Goal: Transaction & Acquisition: Purchase product/service

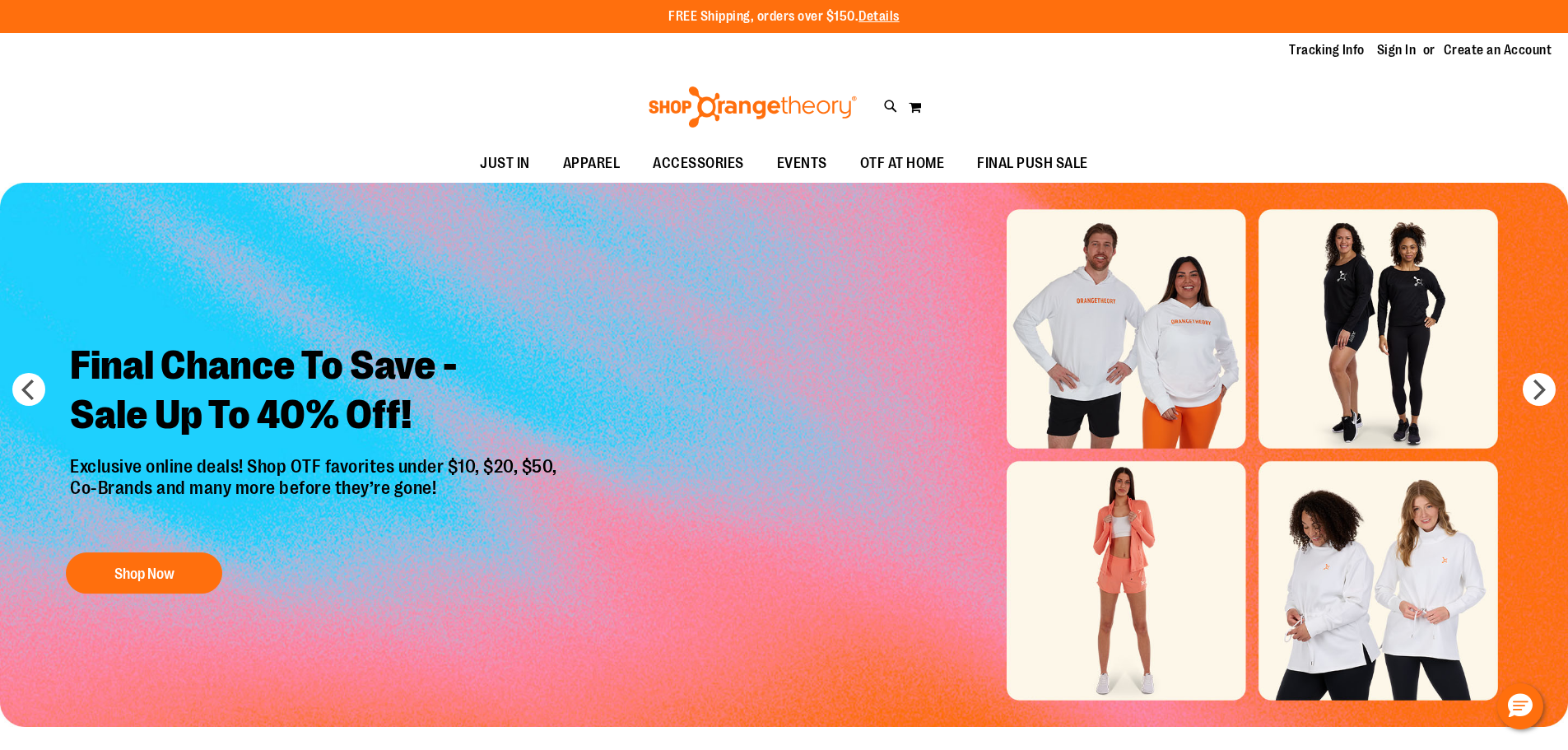
type input "**********"
drag, startPoint x: 0, startPoint y: 0, endPoint x: 1368, endPoint y: 57, distance: 1369.2
click at [1368, 57] on ul "Tracking Info Sign In Return to Procurement Create an Account" at bounding box center [1408, 50] width 287 height 19
click at [1387, 52] on link "Sign In" at bounding box center [1397, 50] width 39 height 18
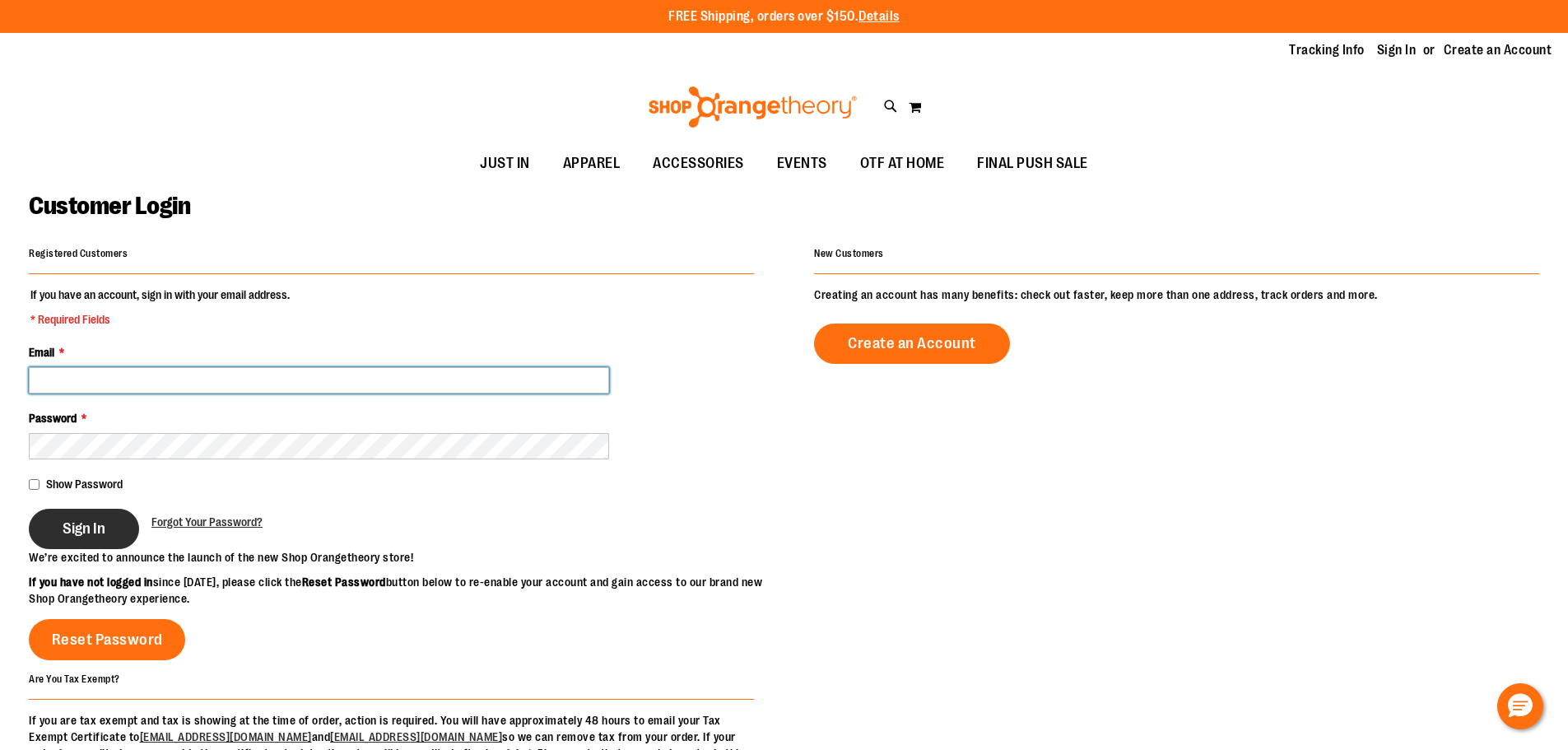
type input "**********"
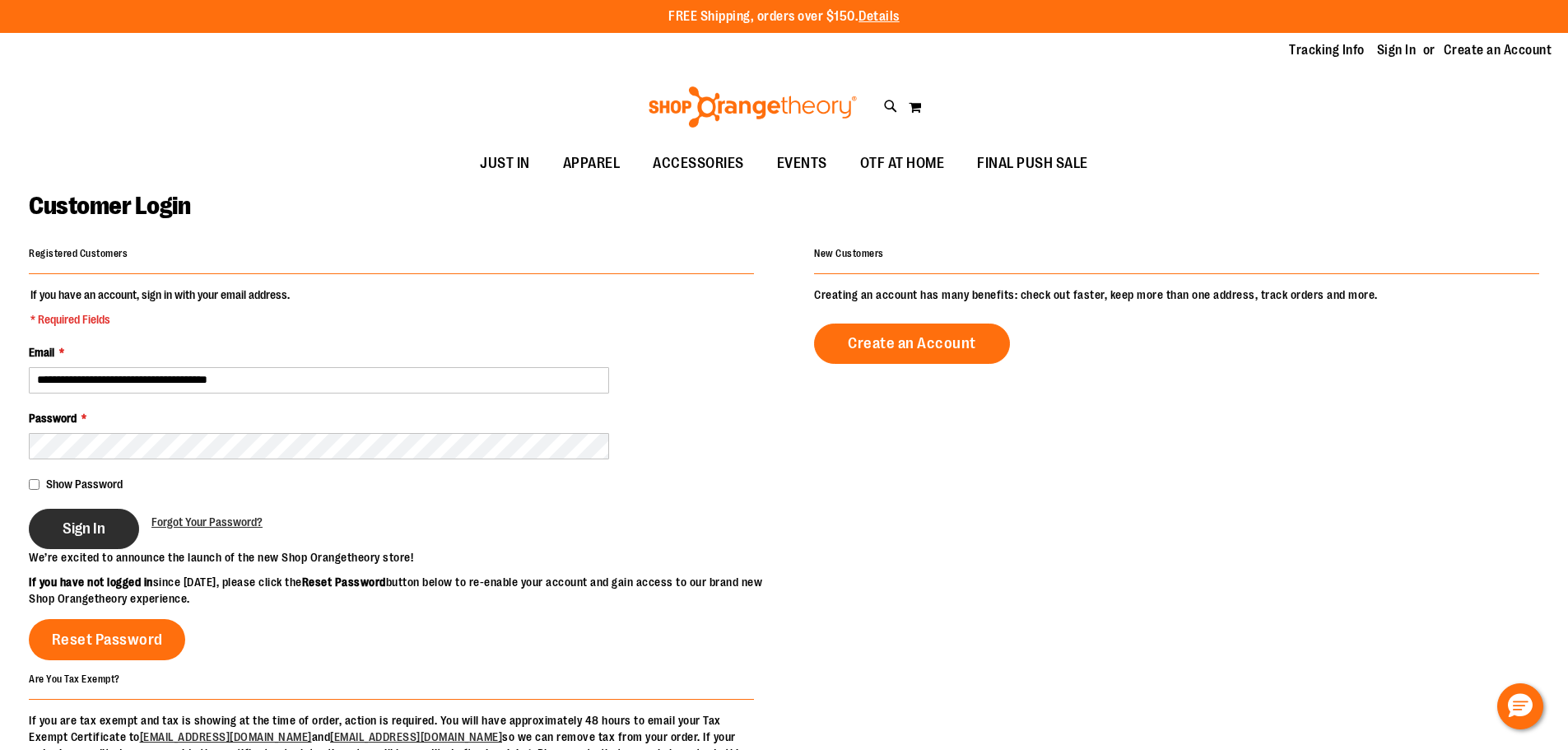
type input "**********"
click at [123, 538] on button "Sign In" at bounding box center [84, 529] width 110 height 40
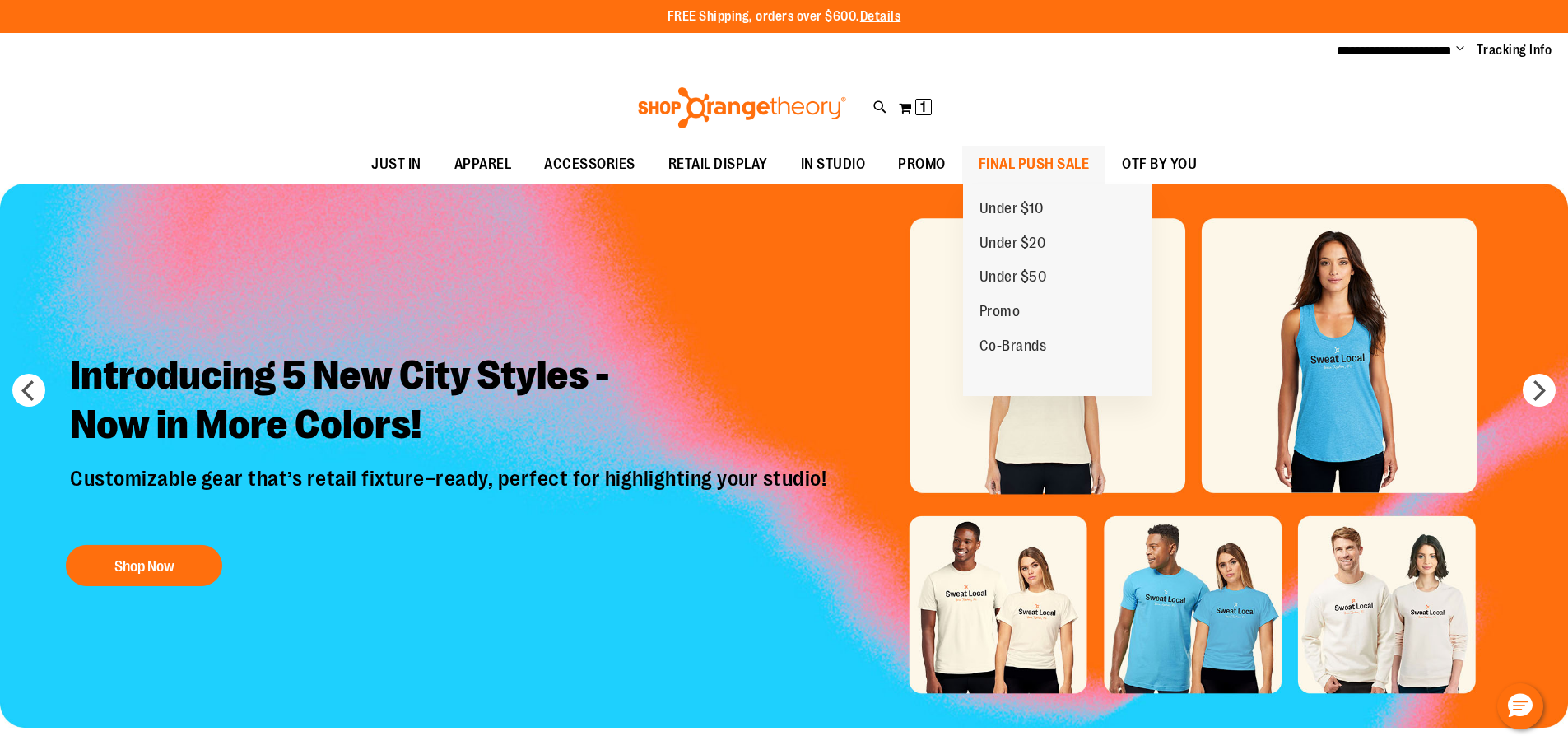
type input "**********"
click at [1068, 173] on span "FINAL PUSH SALE" at bounding box center [1035, 164] width 111 height 37
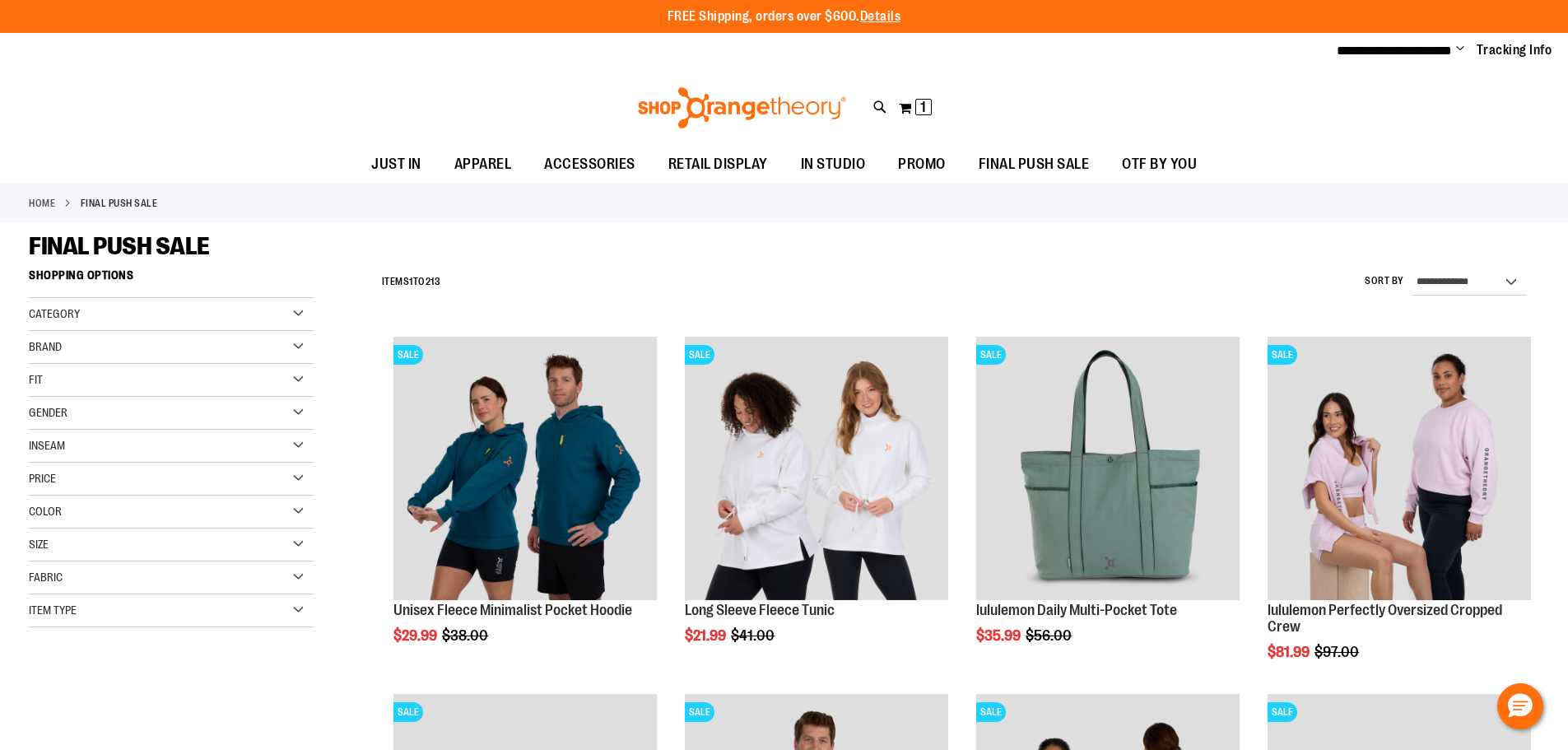
type input "**********"
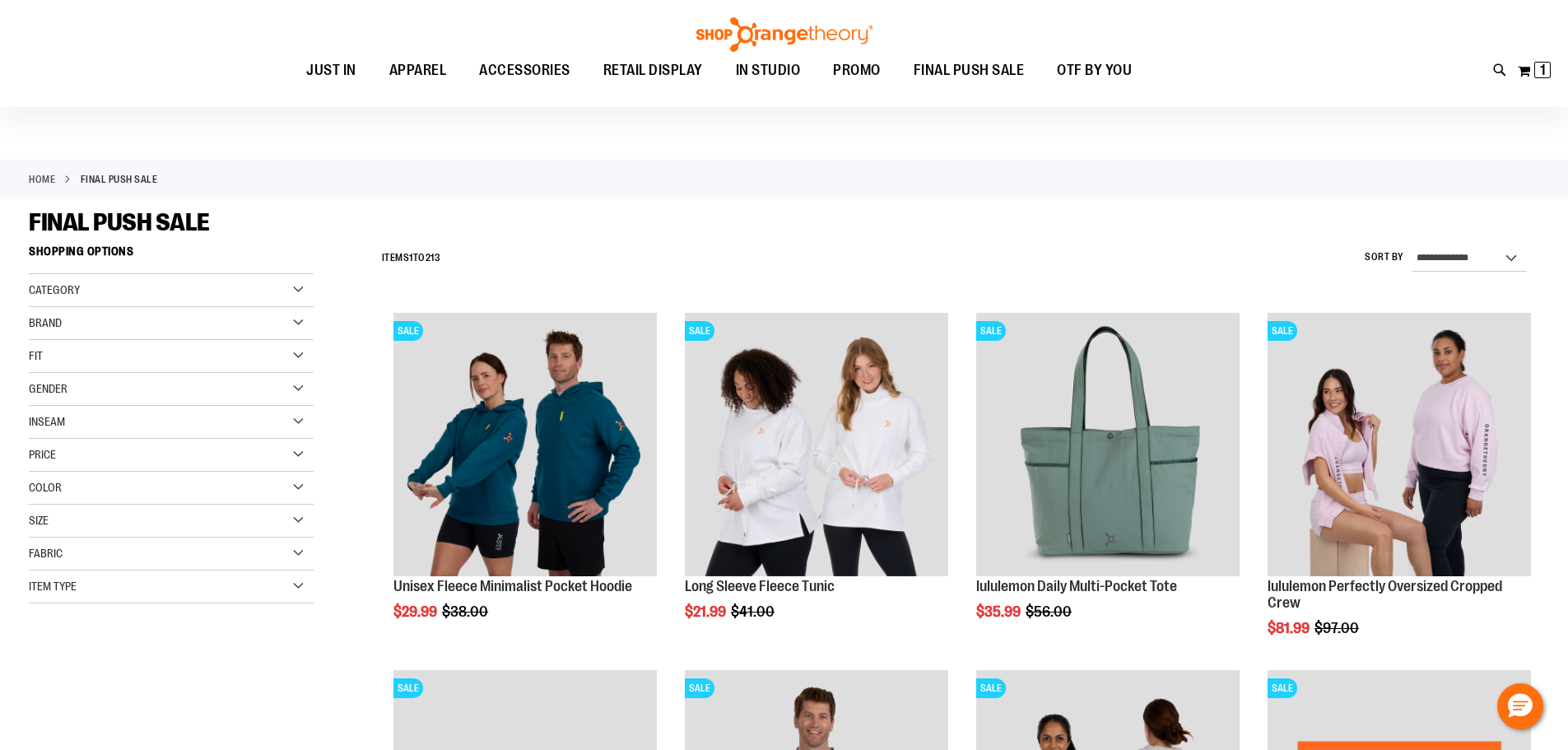
scroll to position [24, 0]
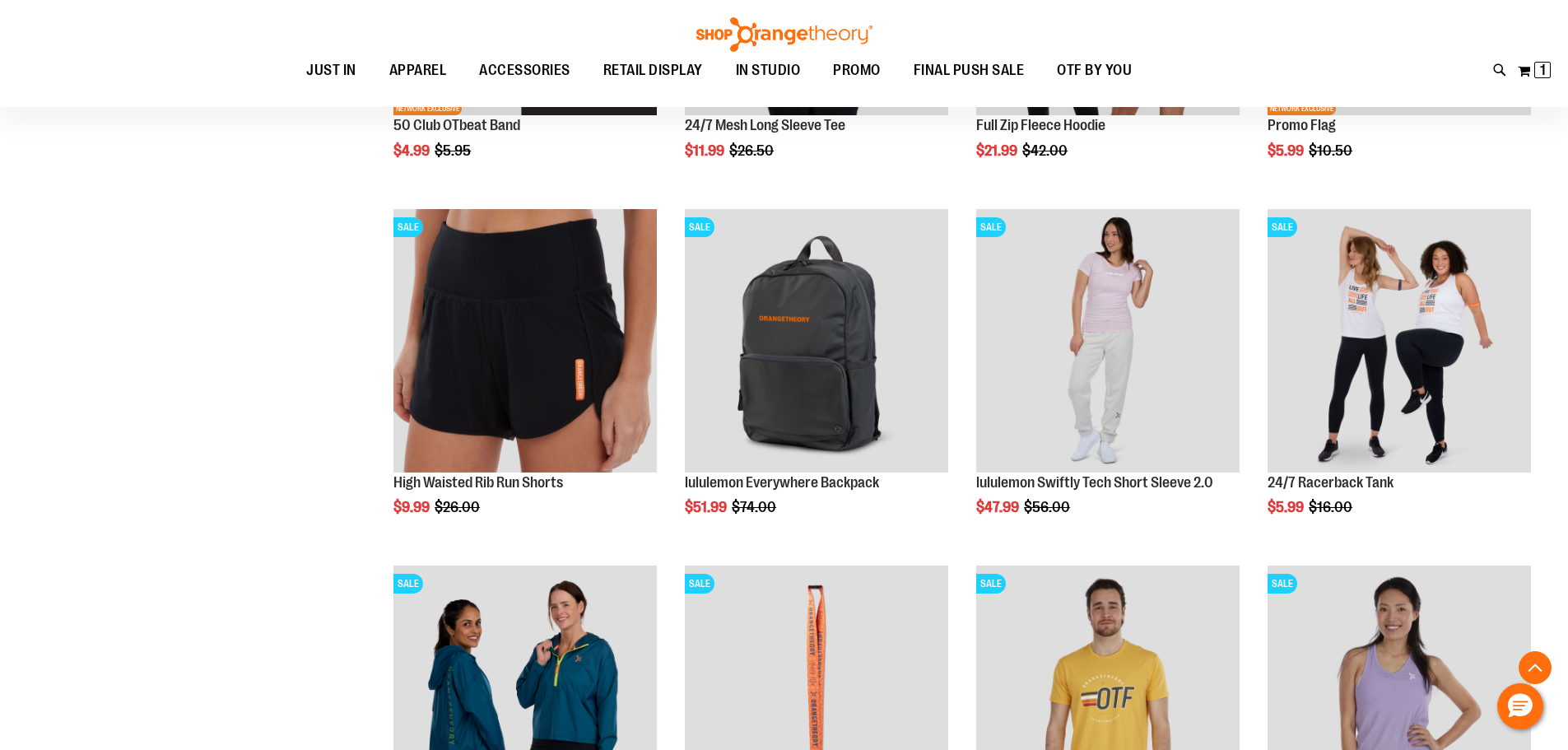
scroll to position [857, 0]
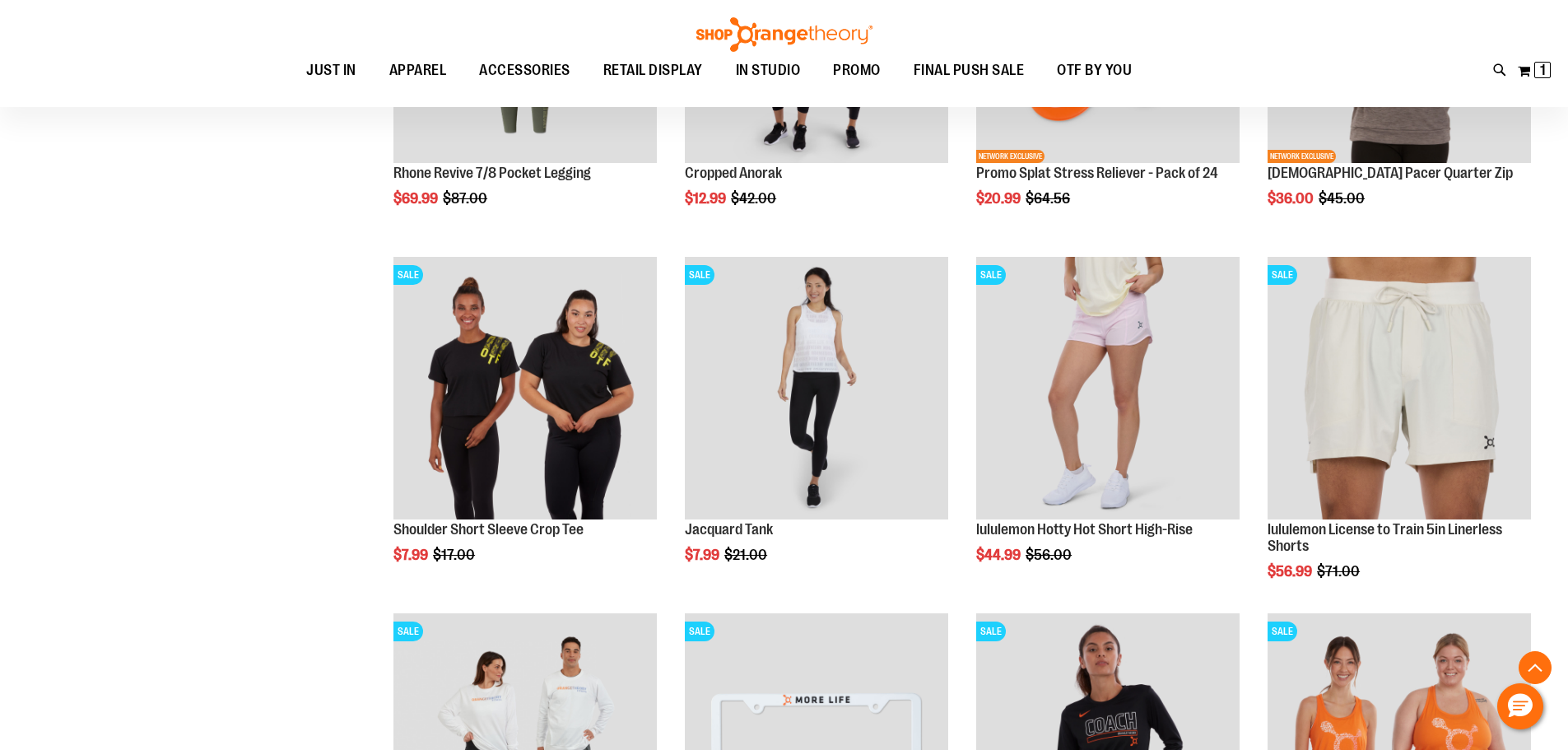
scroll to position [1872, 0]
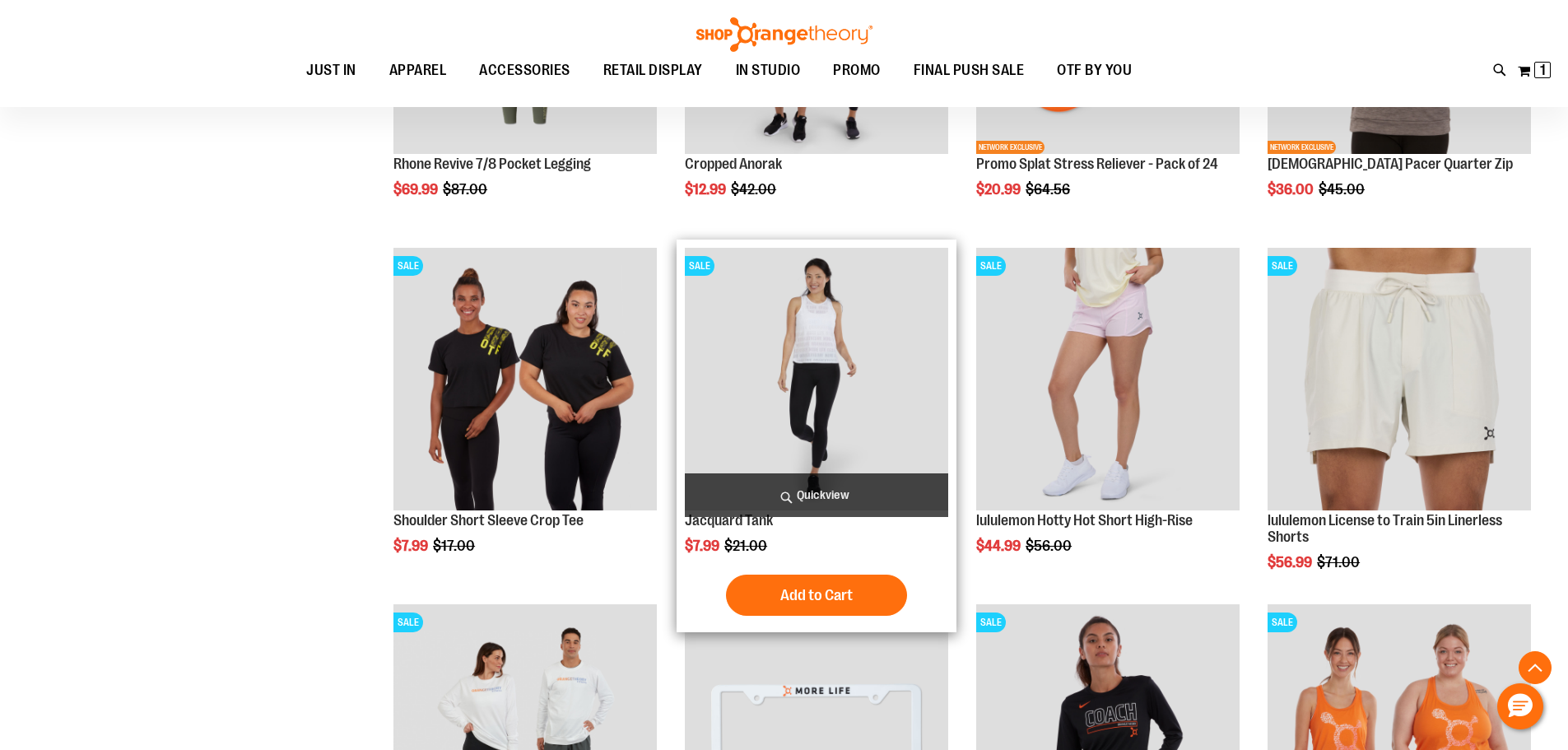
click at [820, 422] on img "product" at bounding box center [816, 379] width 263 height 263
click at [820, 416] on img "product" at bounding box center [816, 379] width 263 height 263
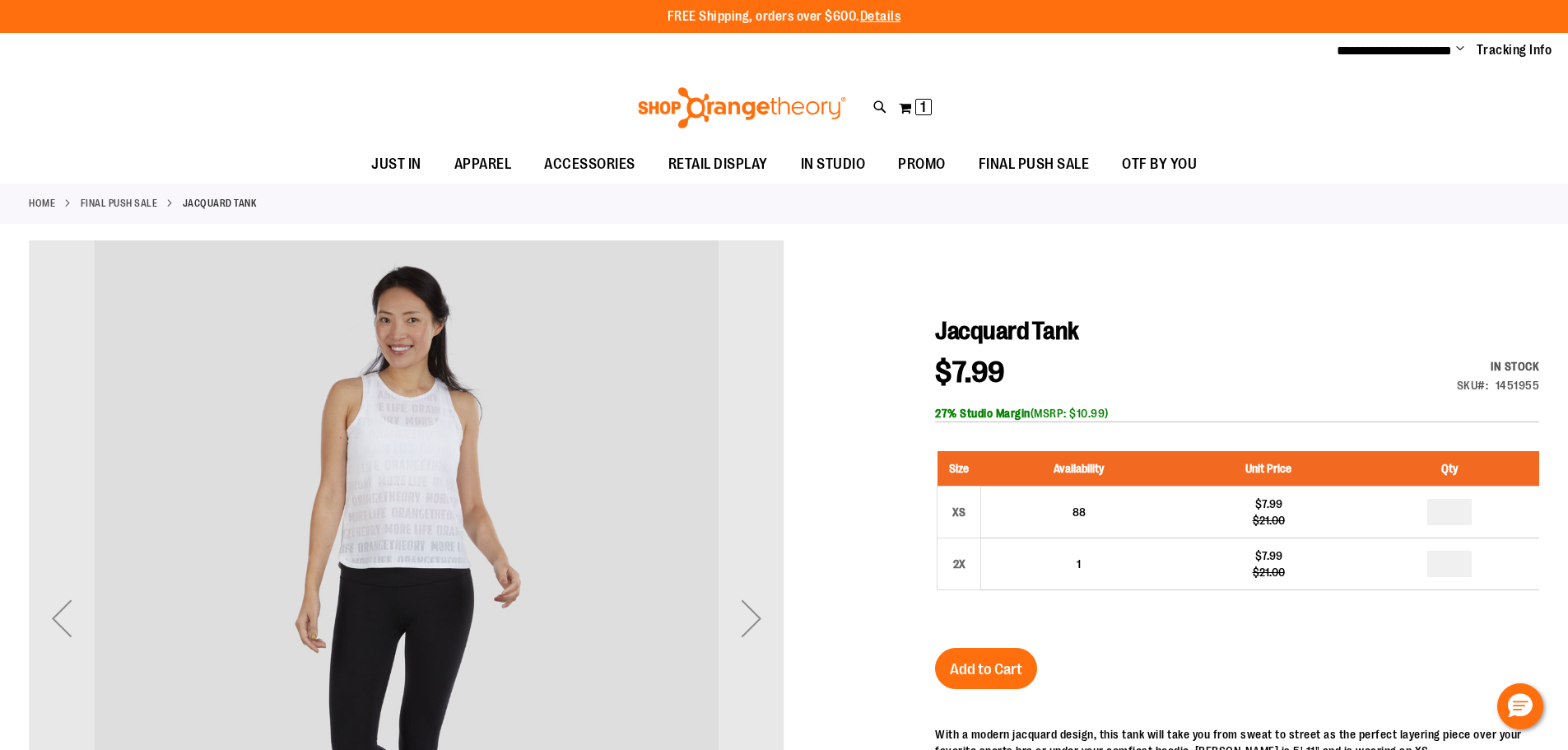
type input "**********"
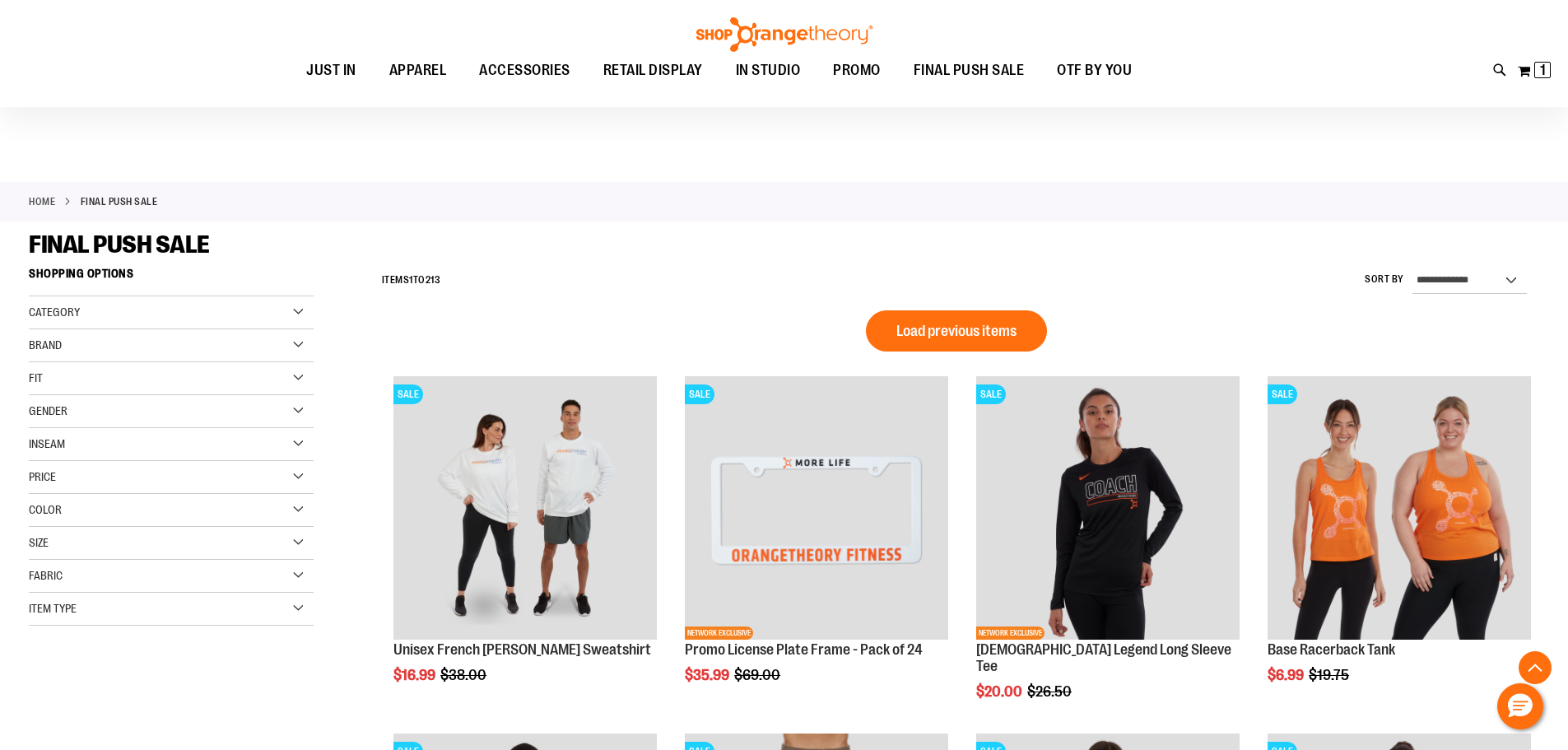
scroll to position [1104, 0]
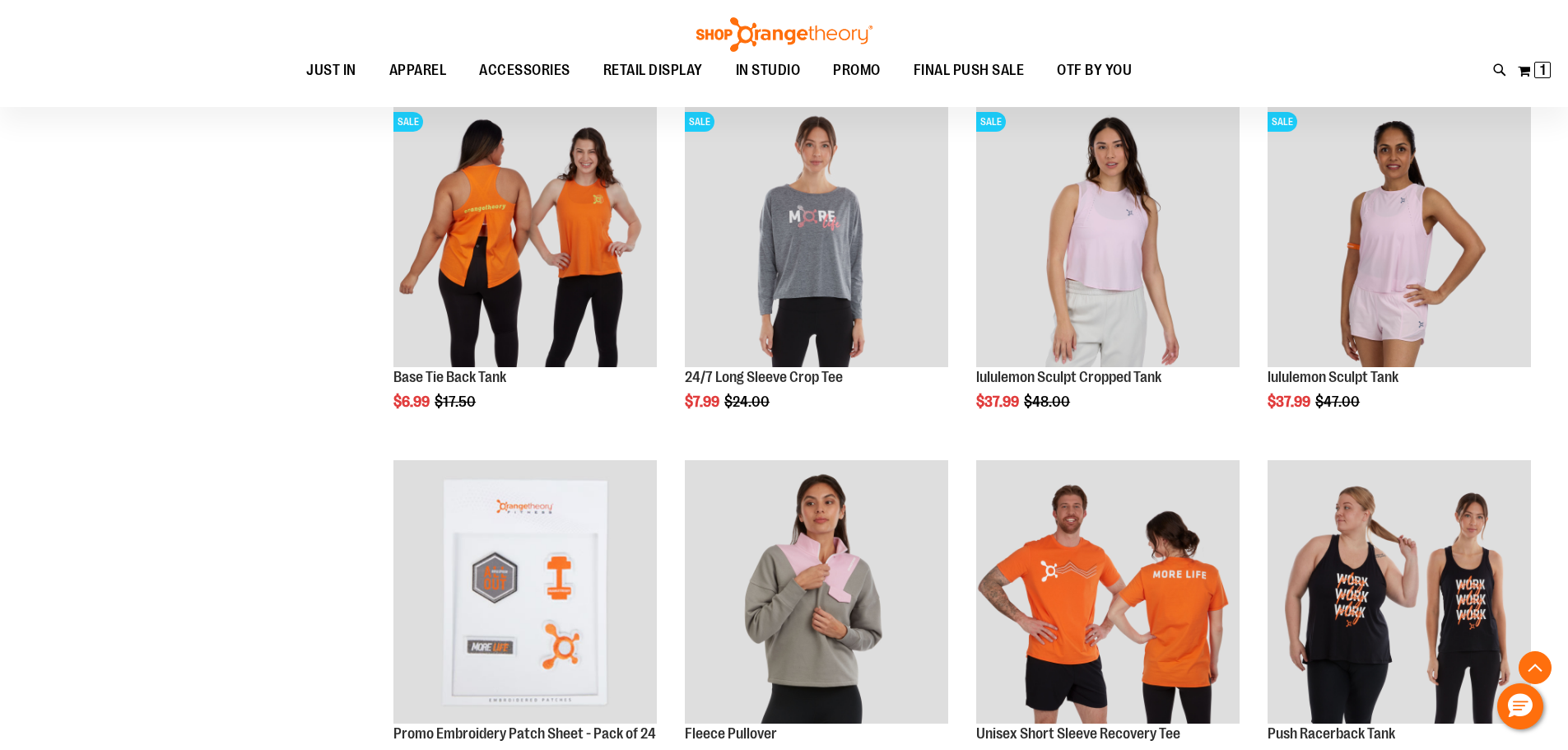
scroll to position [955, 0]
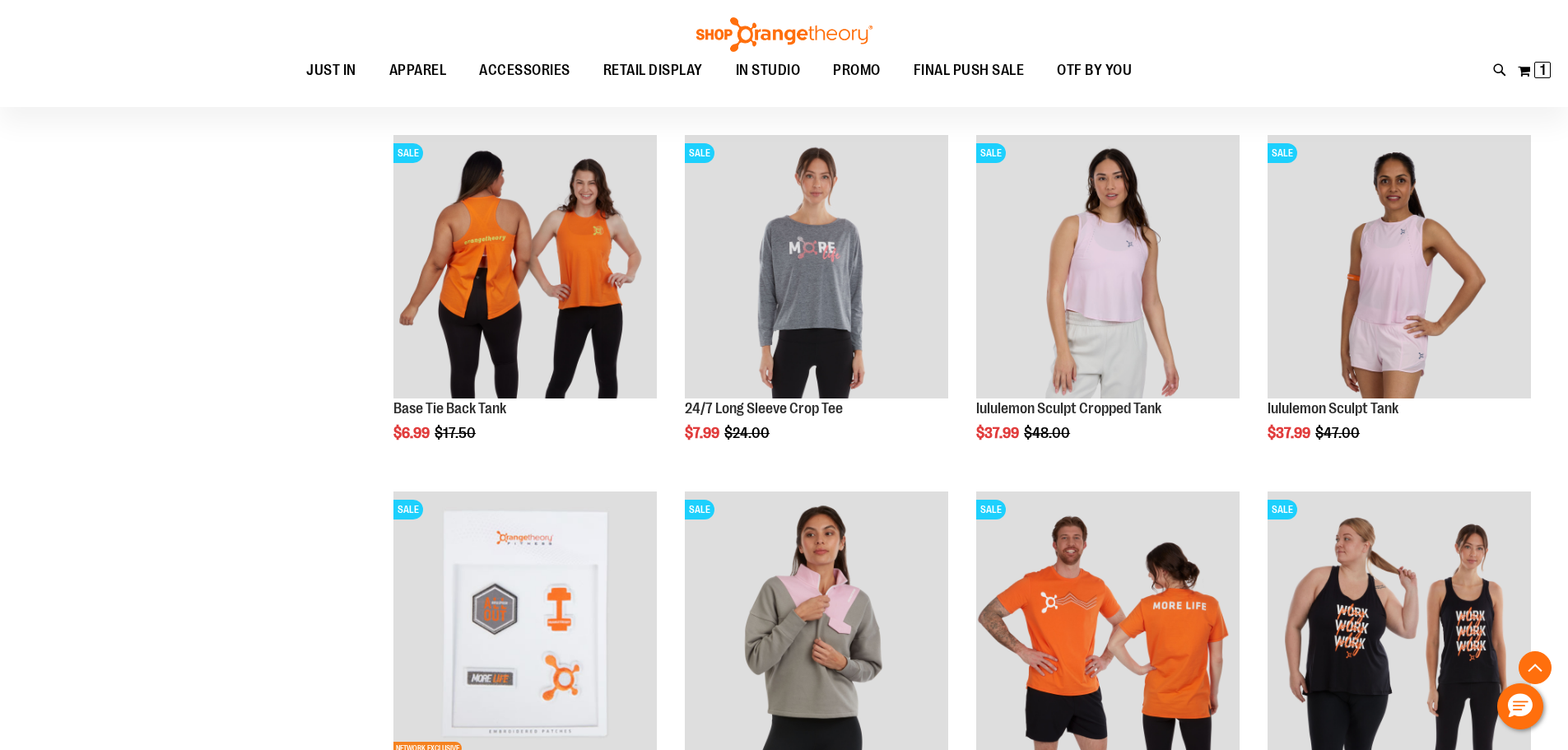
type input "**********"
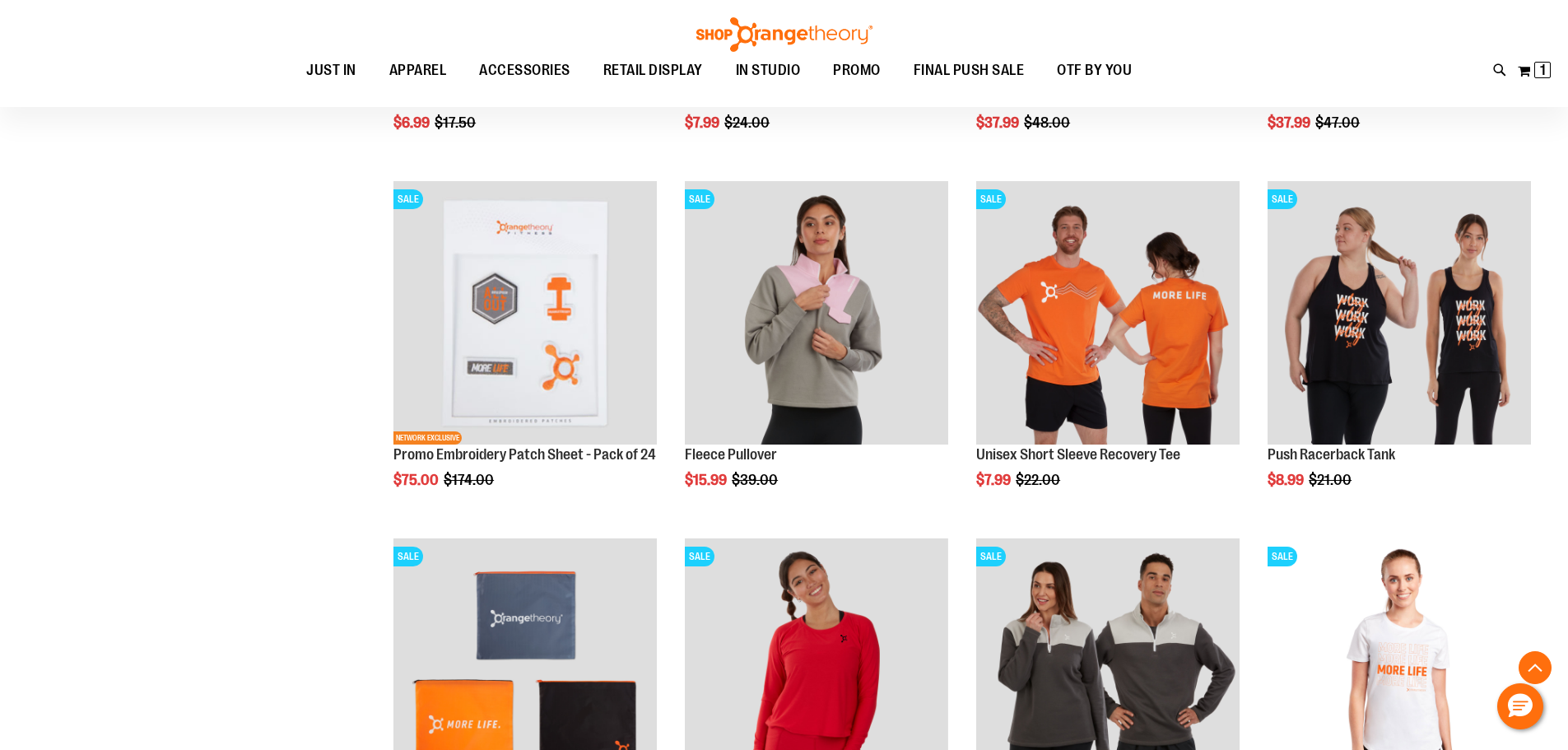
scroll to position [1286, 0]
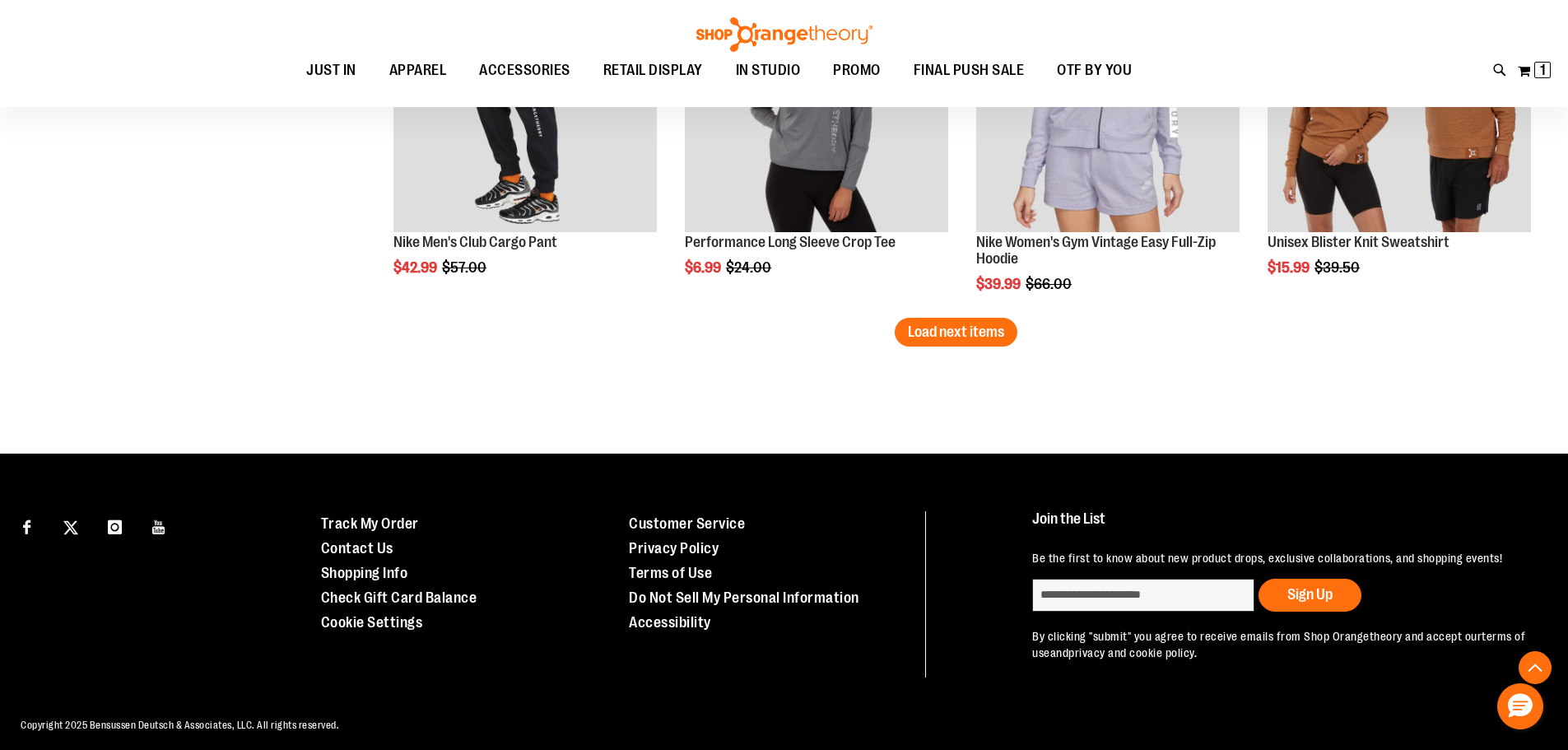
scroll to position [3273, 0]
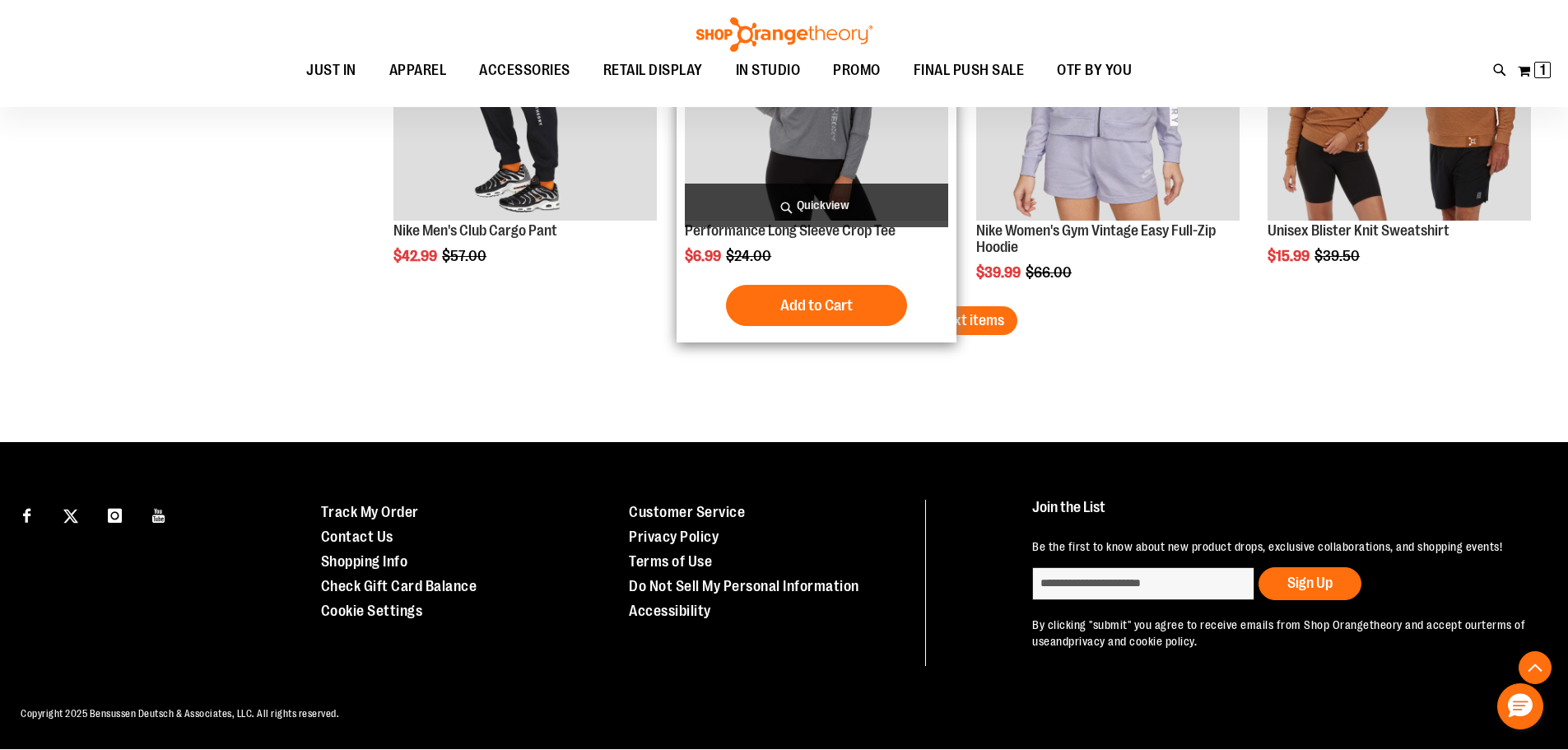
click at [913, 318] on span "Load next items" at bounding box center [956, 320] width 97 height 16
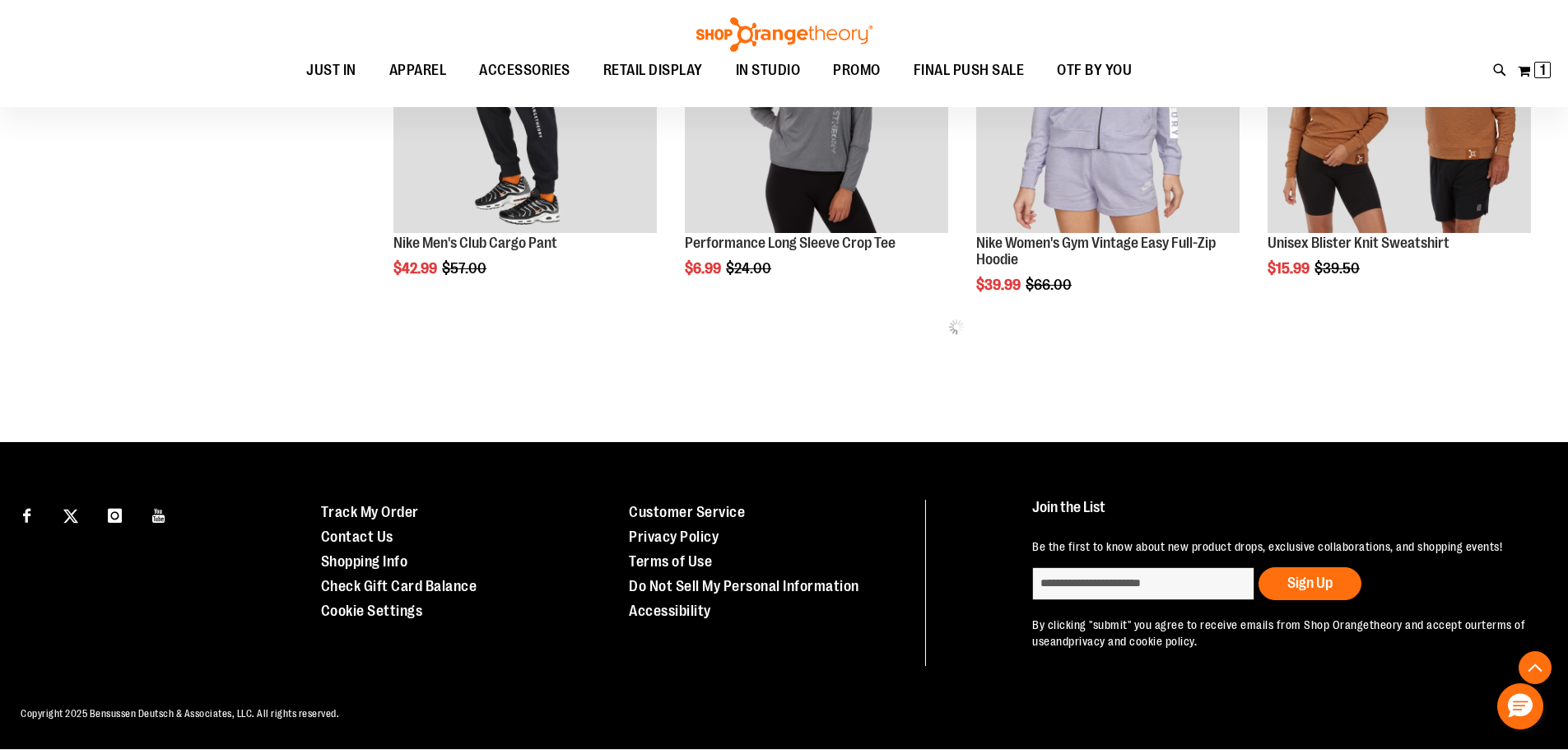
scroll to position [2605, 0]
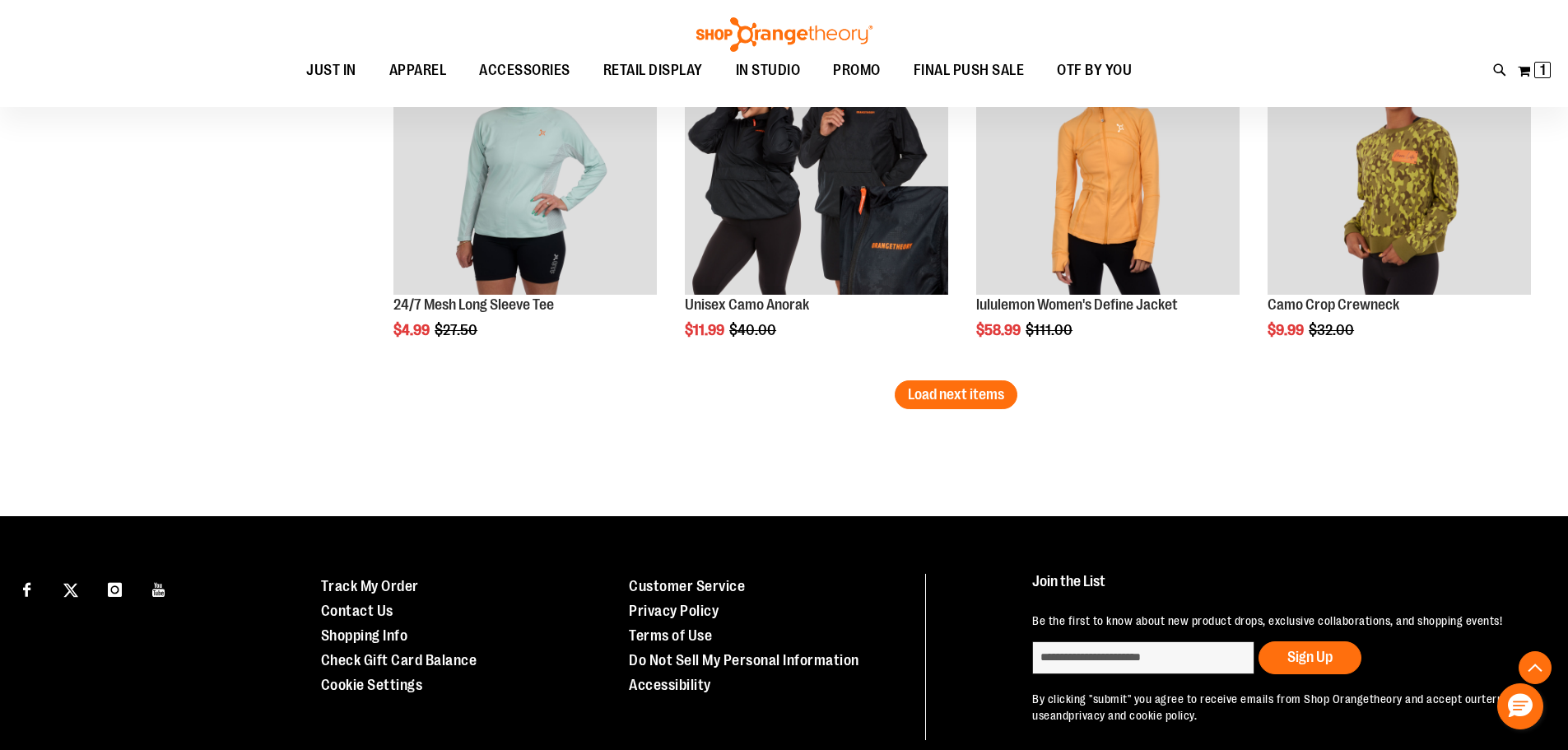
scroll to position [4240, 0]
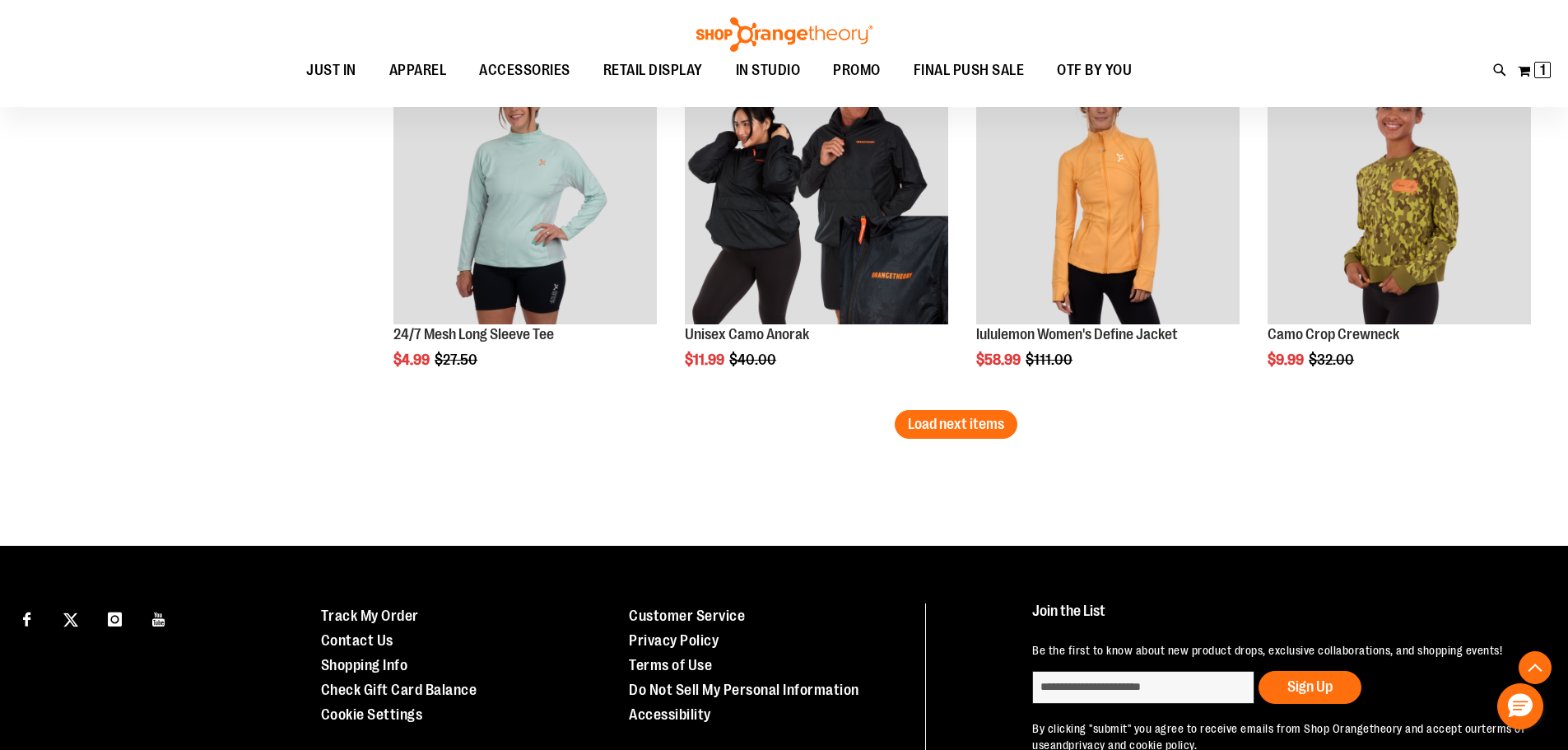
click at [972, 432] on span "Load next items" at bounding box center [956, 424] width 97 height 16
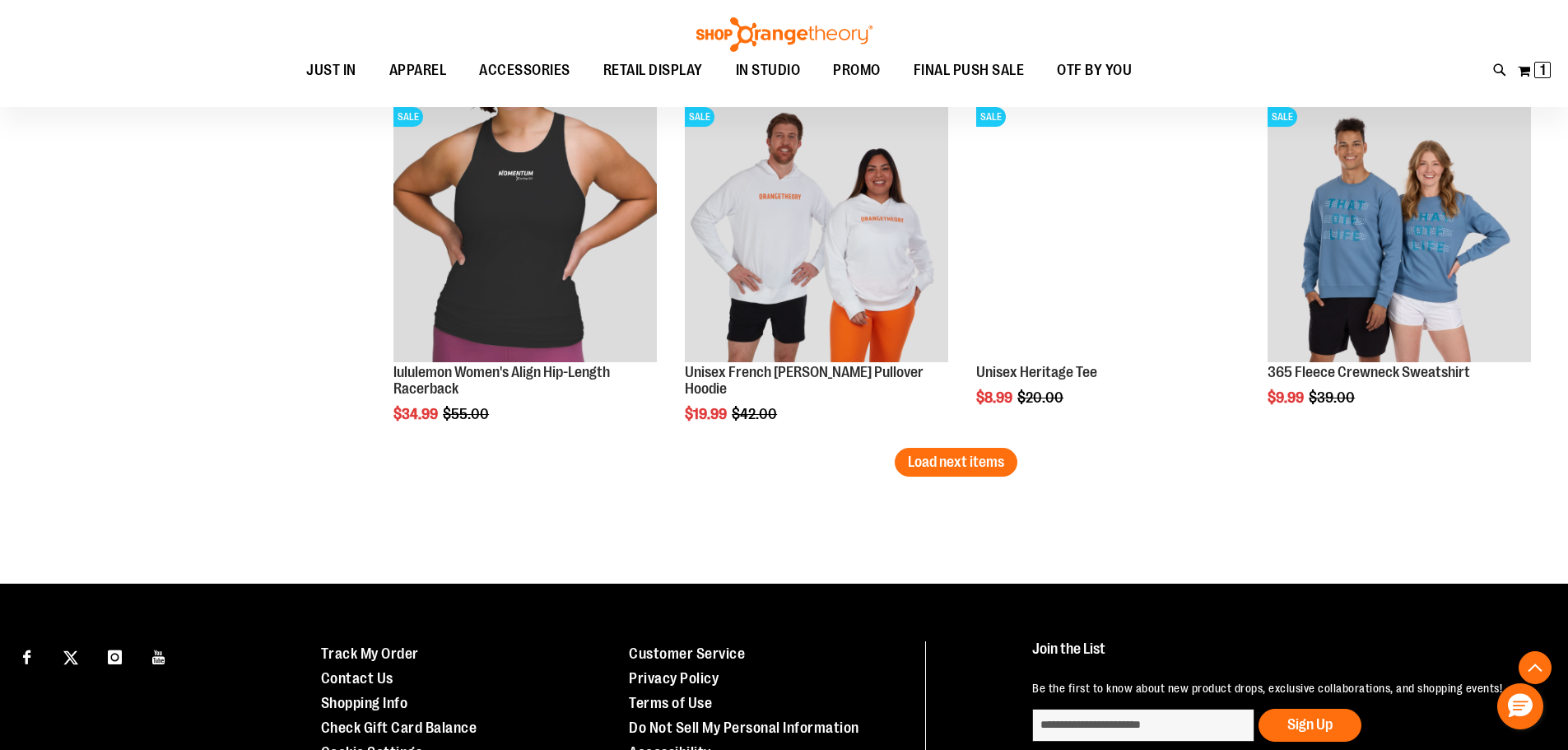
scroll to position [5301, 0]
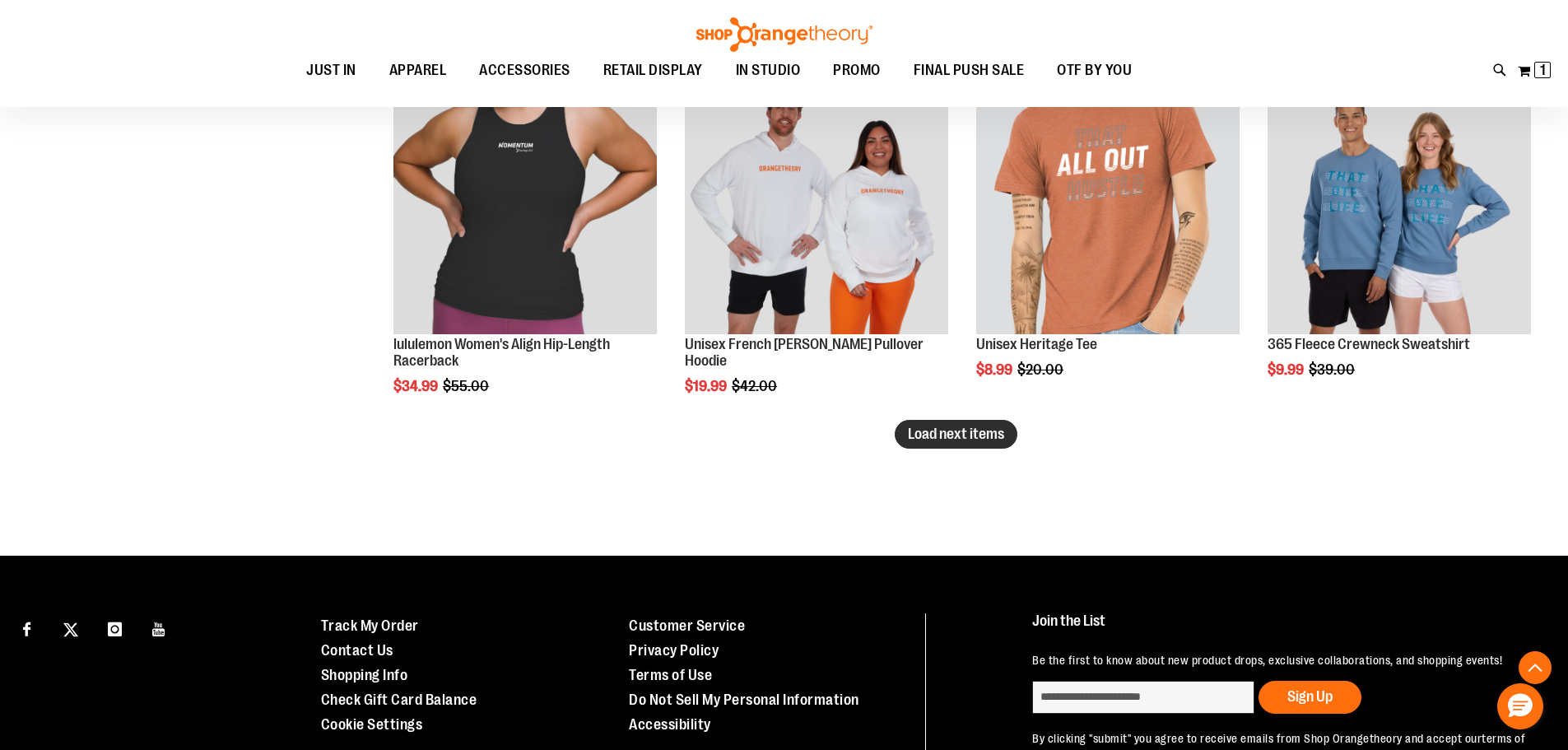
click at [932, 445] on button "Load next items" at bounding box center [956, 435] width 123 height 29
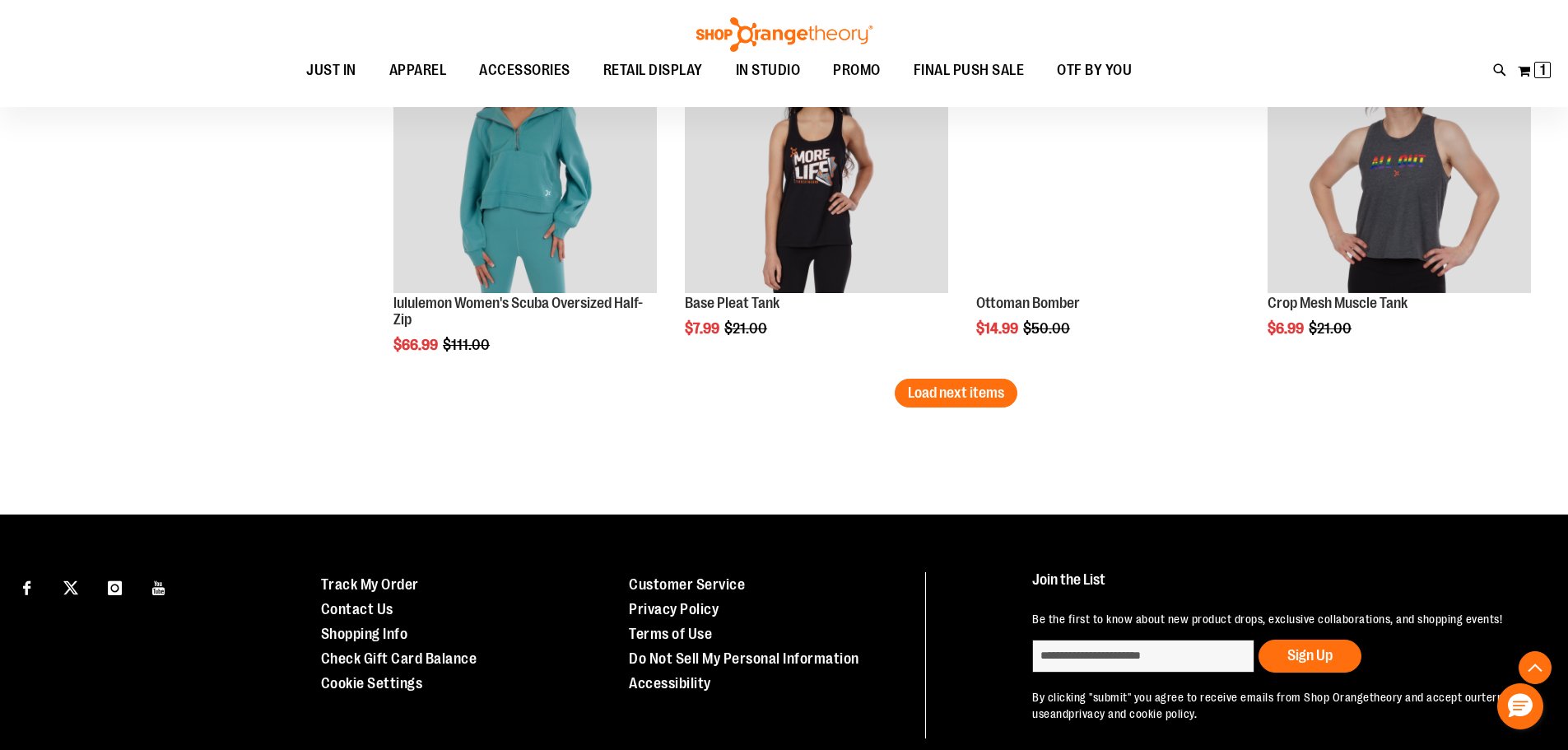
scroll to position [6421, 0]
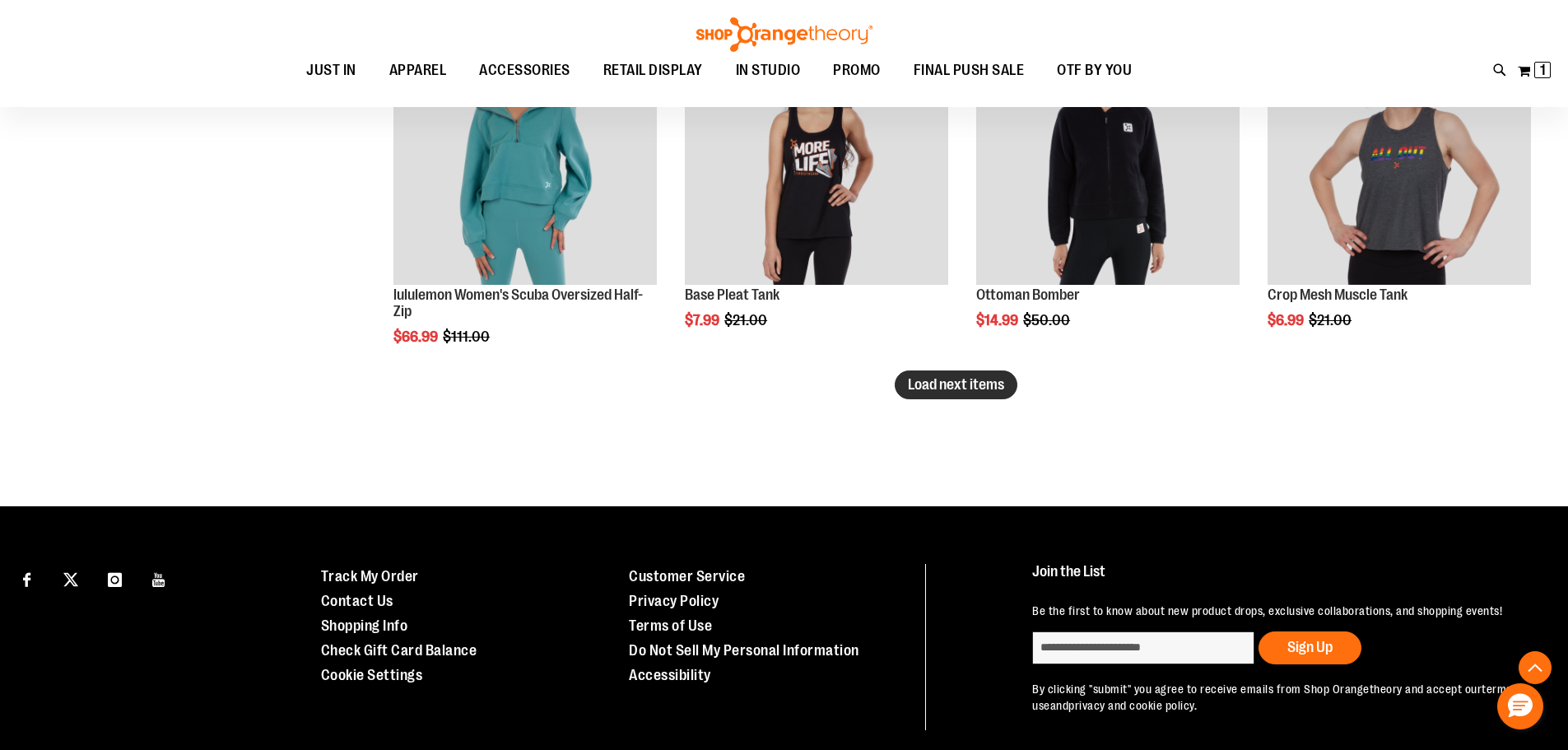
click at [961, 383] on span "Load next items" at bounding box center [956, 385] width 97 height 16
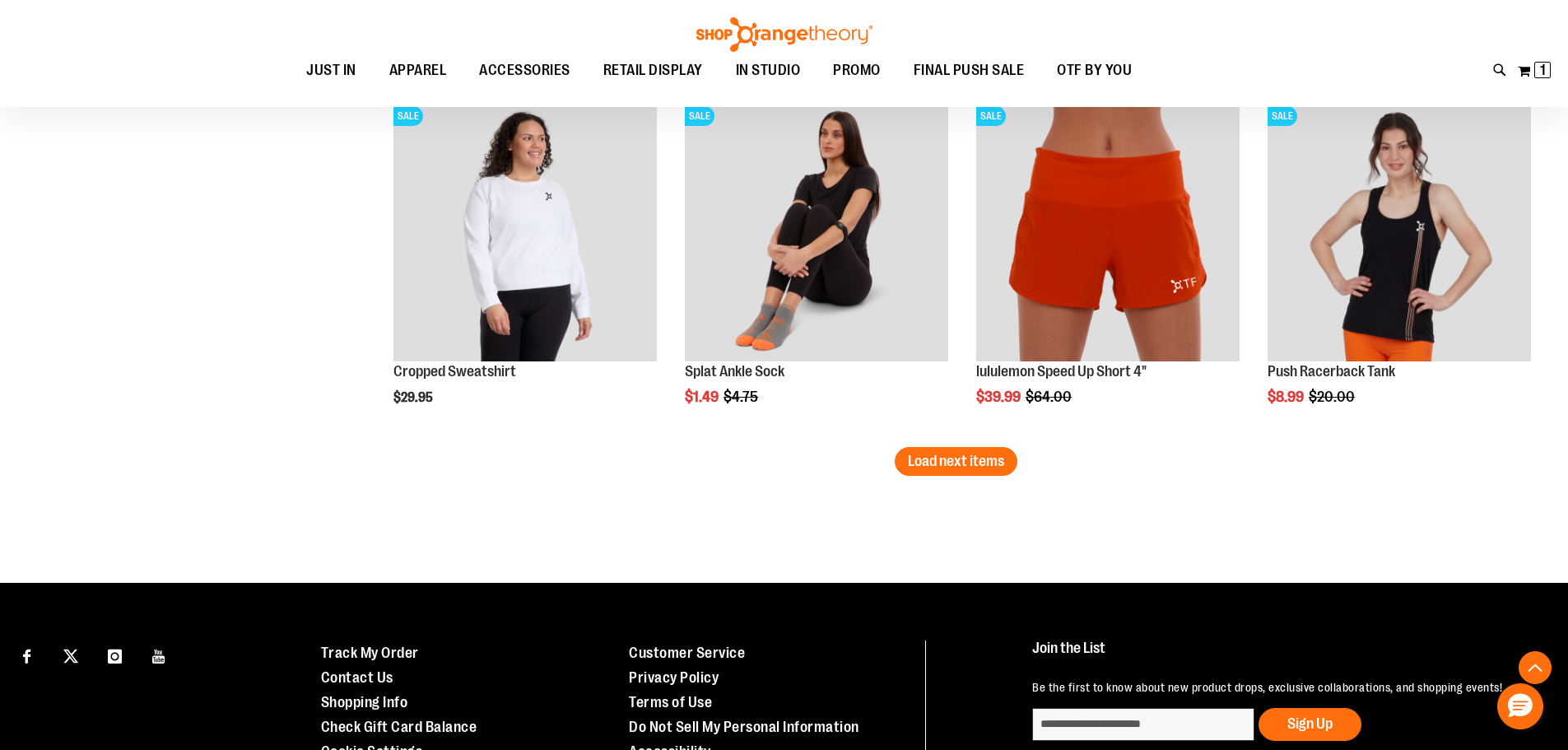
scroll to position [7434, 0]
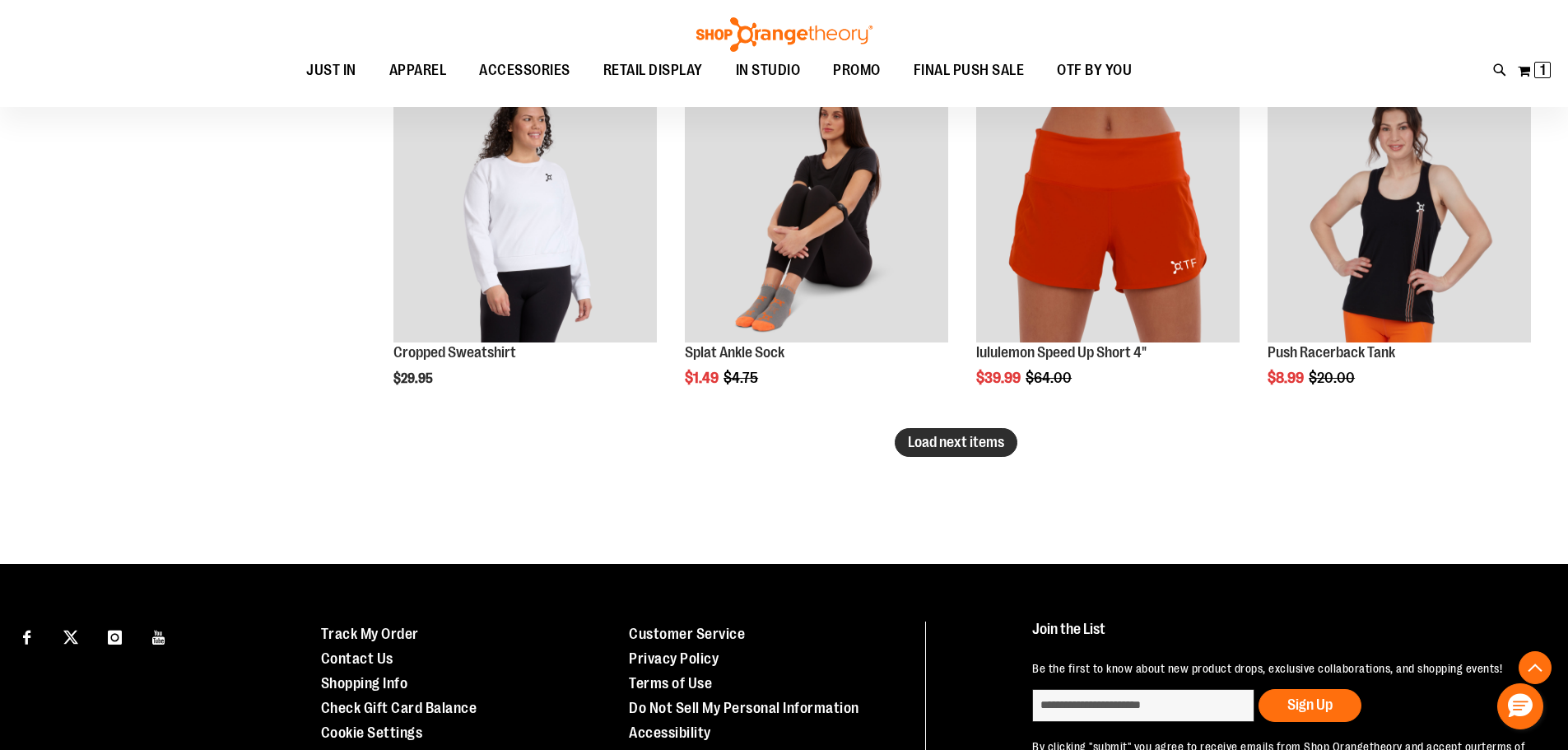
click at [955, 442] on span "Load next items" at bounding box center [956, 442] width 97 height 16
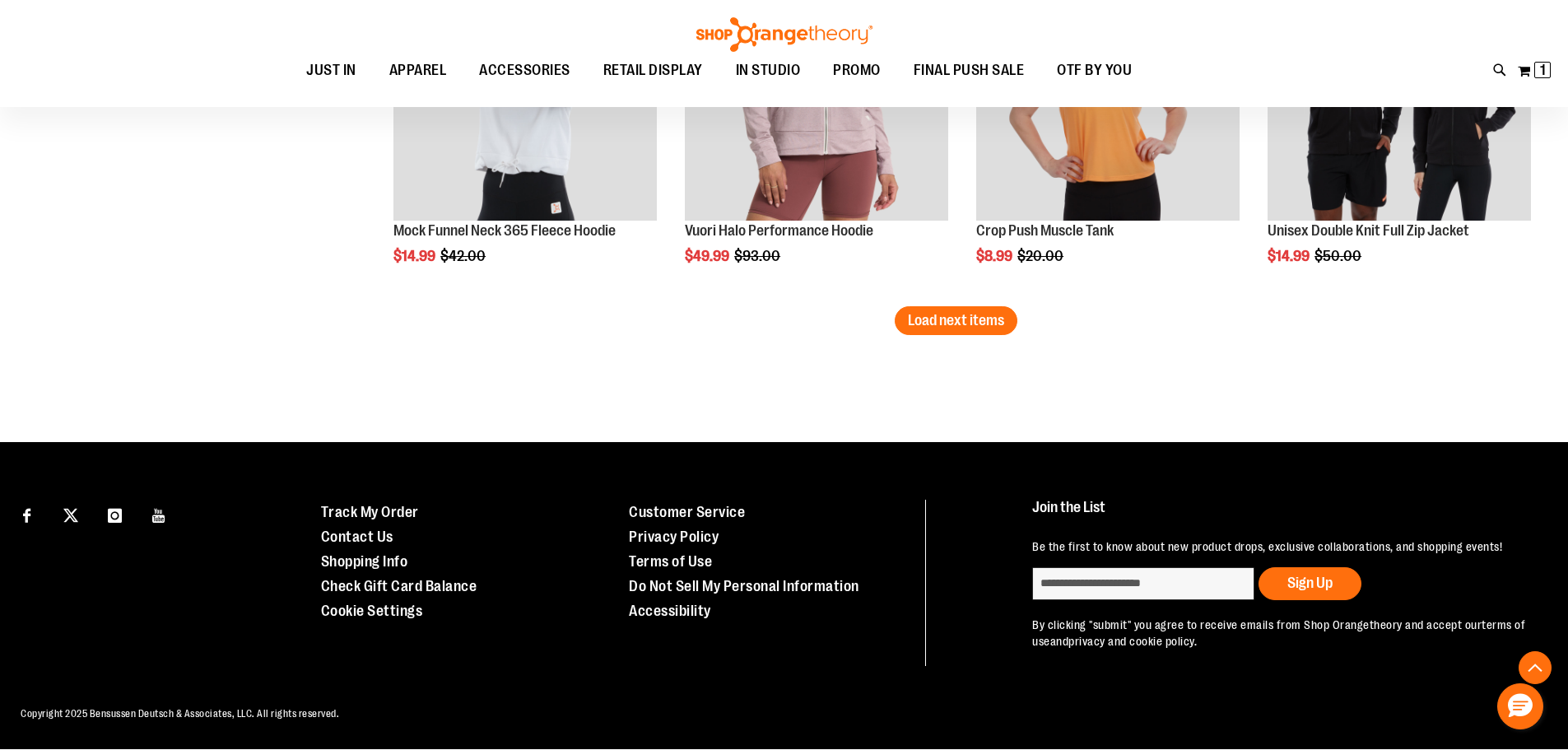
scroll to position [8512, 0]
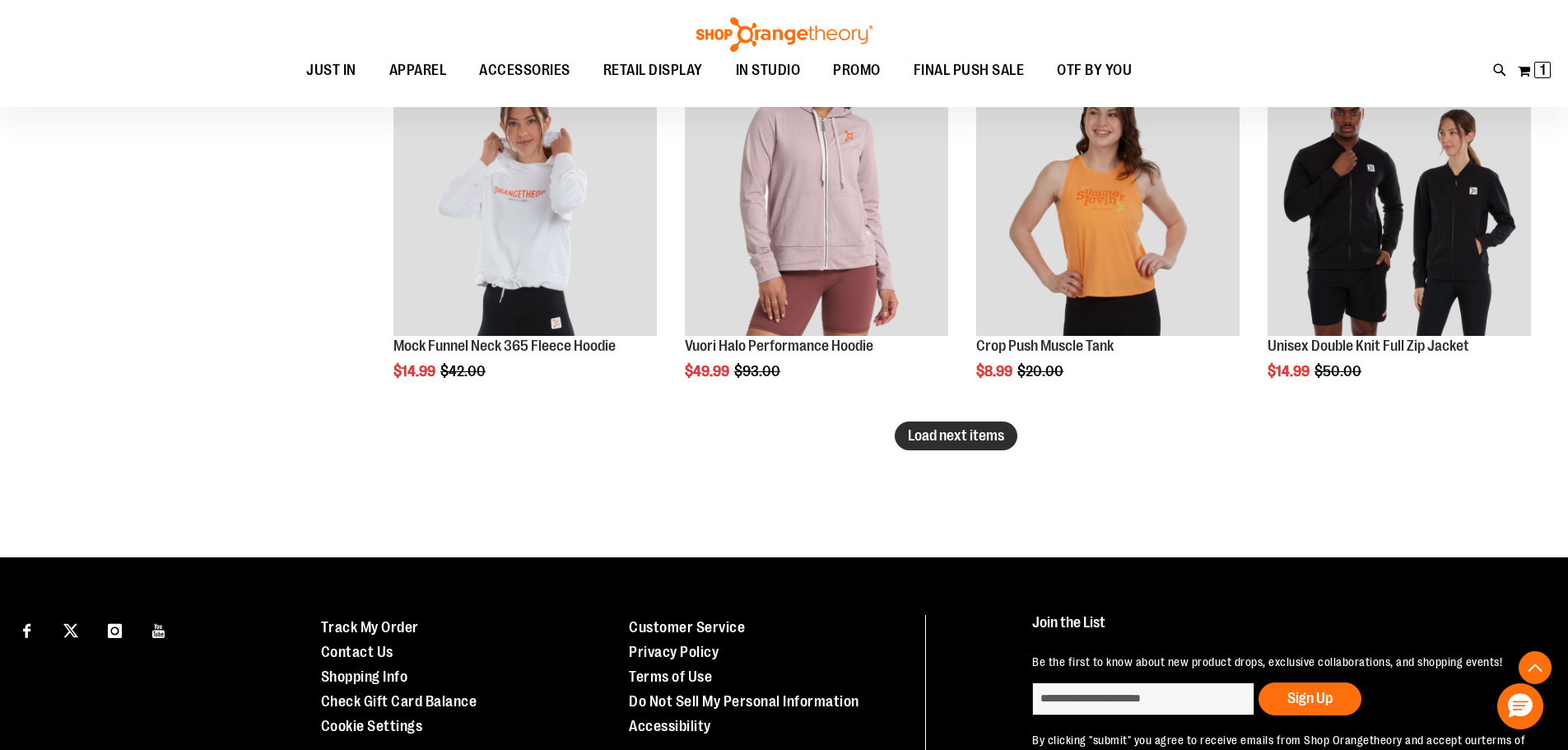
click at [998, 437] on span "Load next items" at bounding box center [956, 436] width 97 height 16
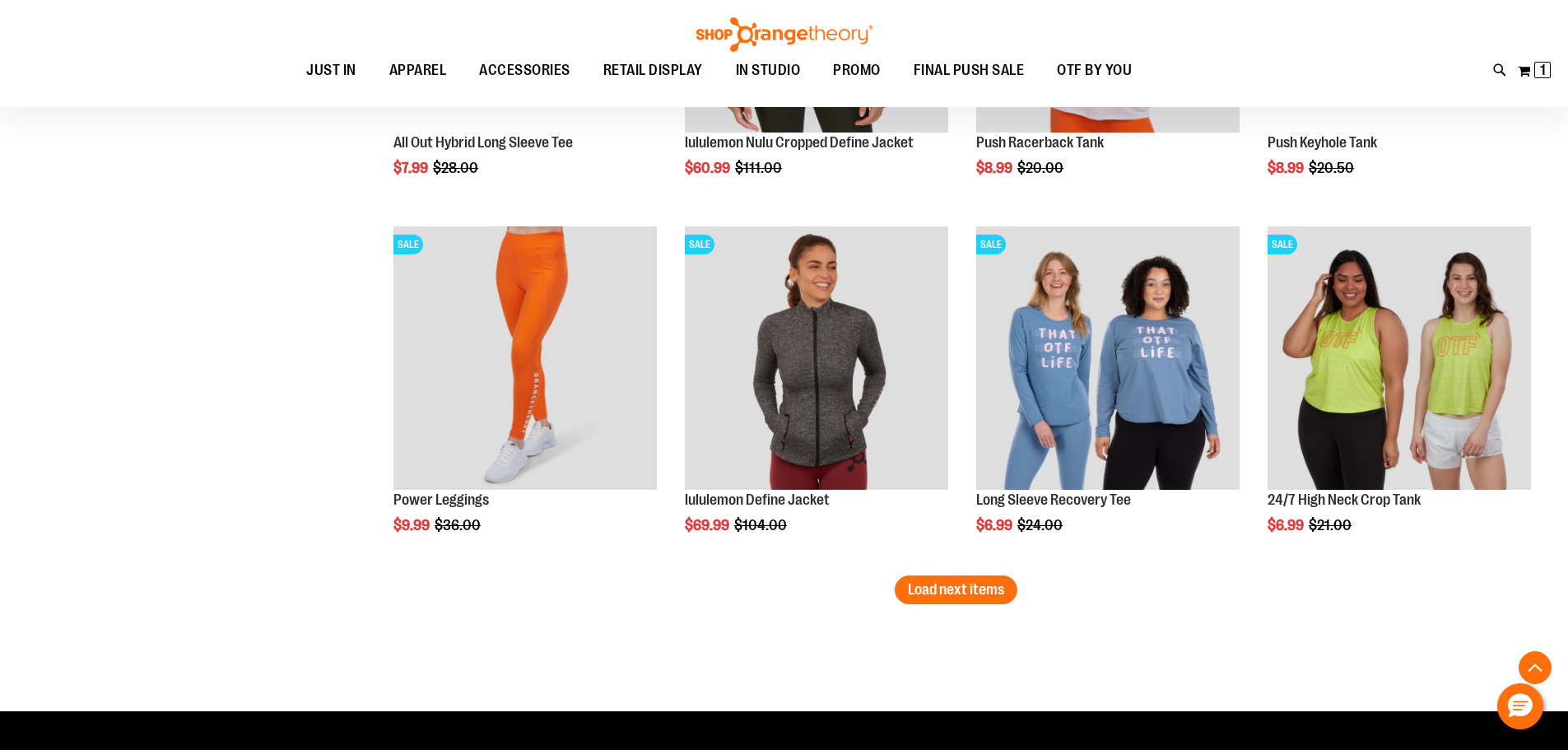
scroll to position [9697, 0]
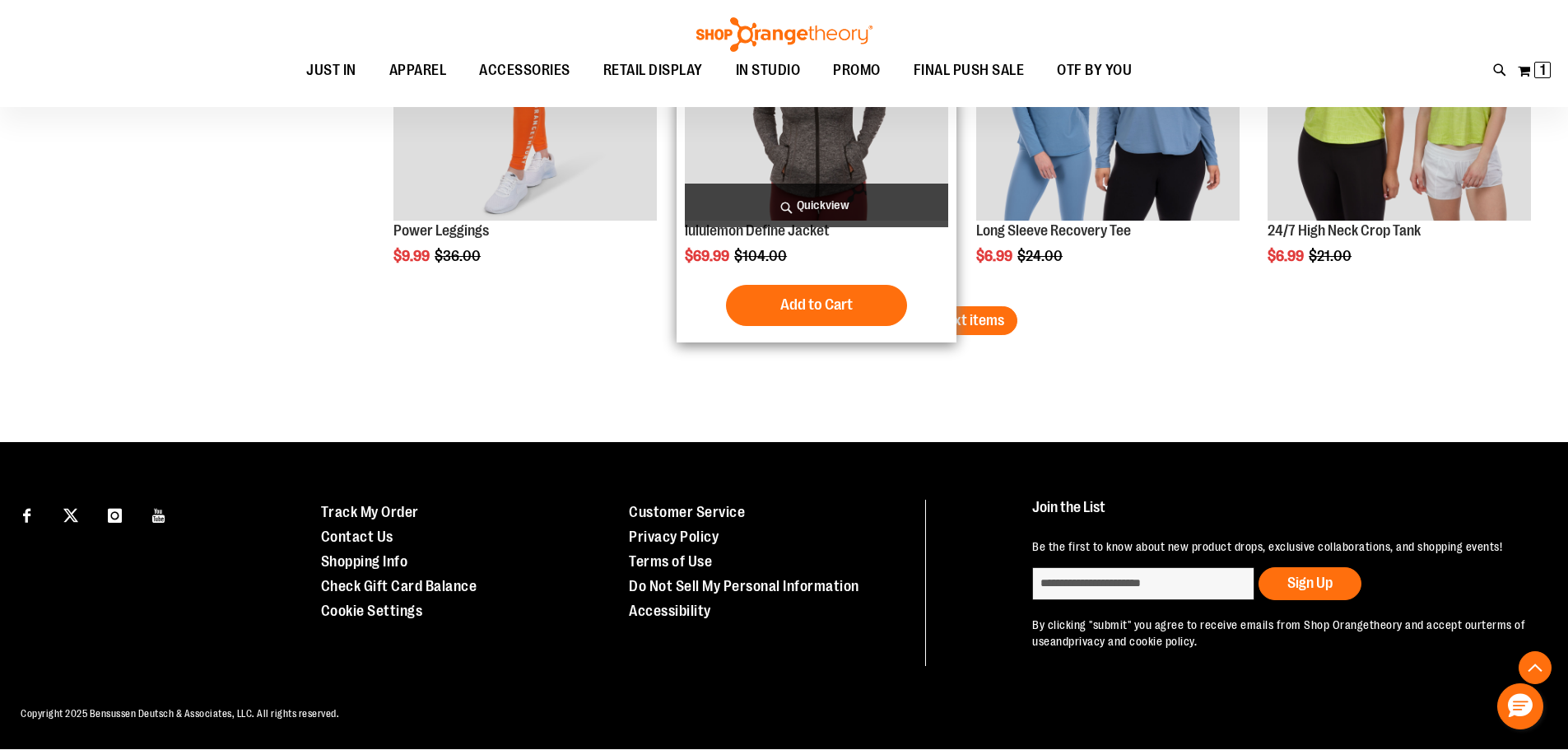
click at [924, 325] on span "Load next items" at bounding box center [956, 320] width 97 height 16
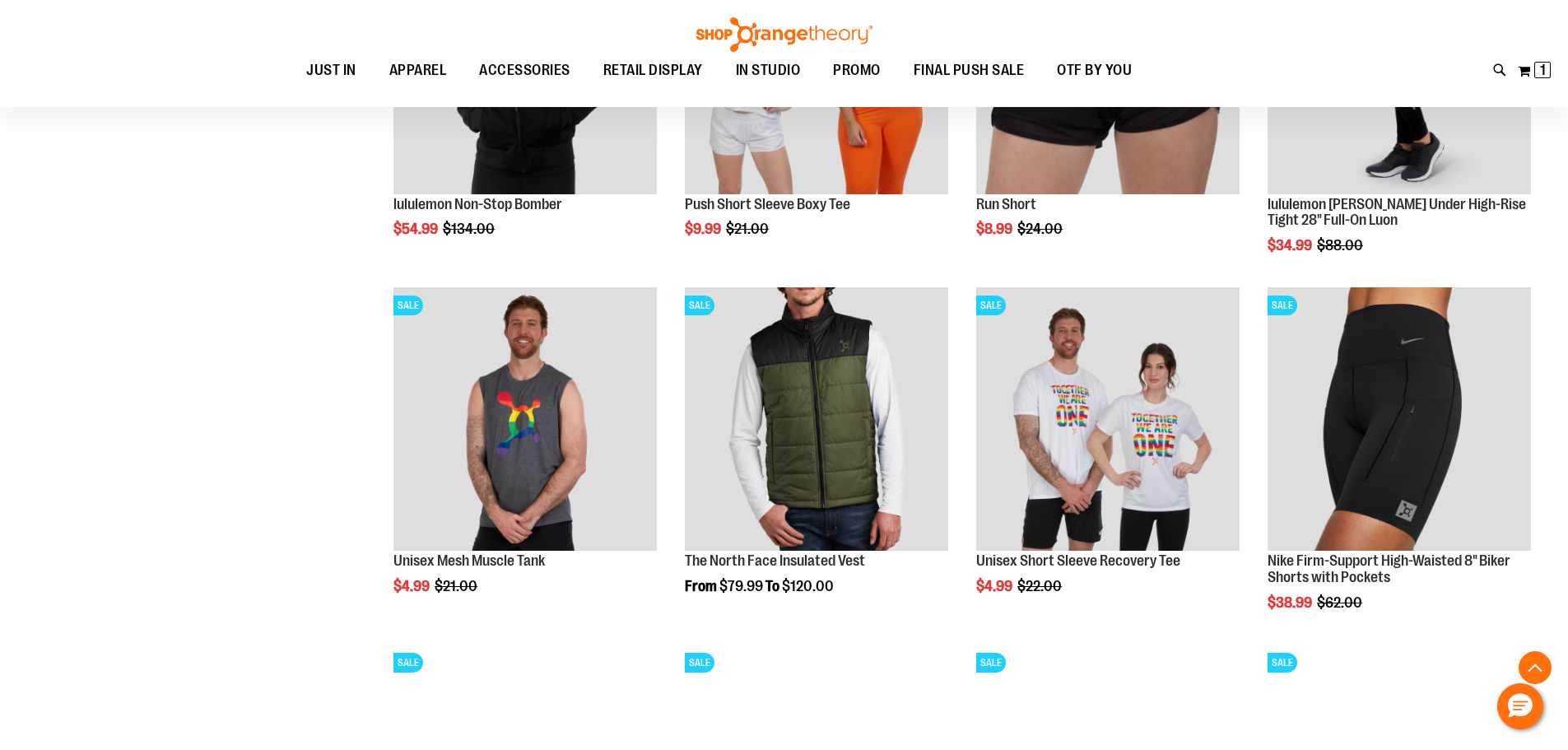
scroll to position [10768, 0]
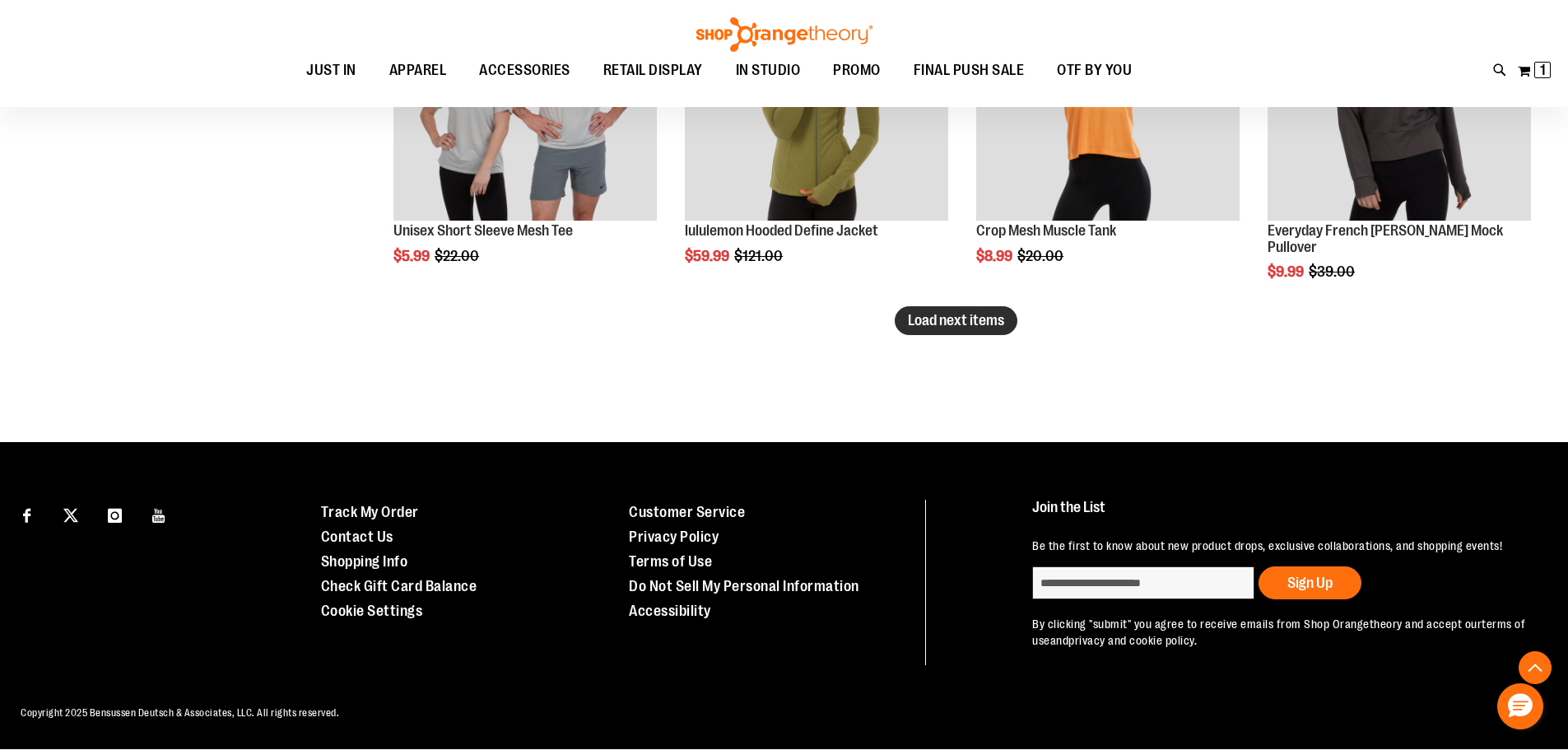
click at [977, 320] on span "Load next items" at bounding box center [956, 320] width 97 height 16
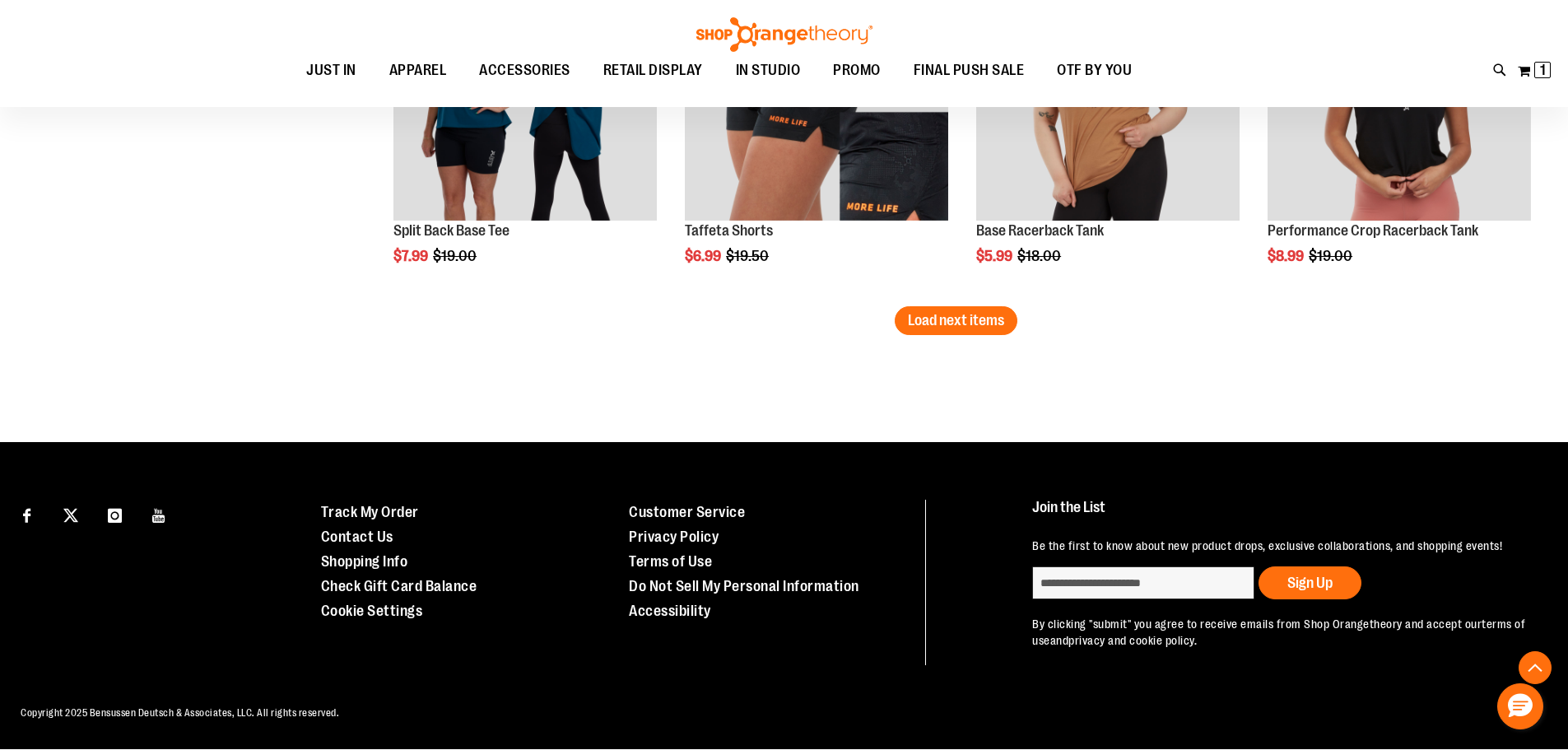
scroll to position [11551, 0]
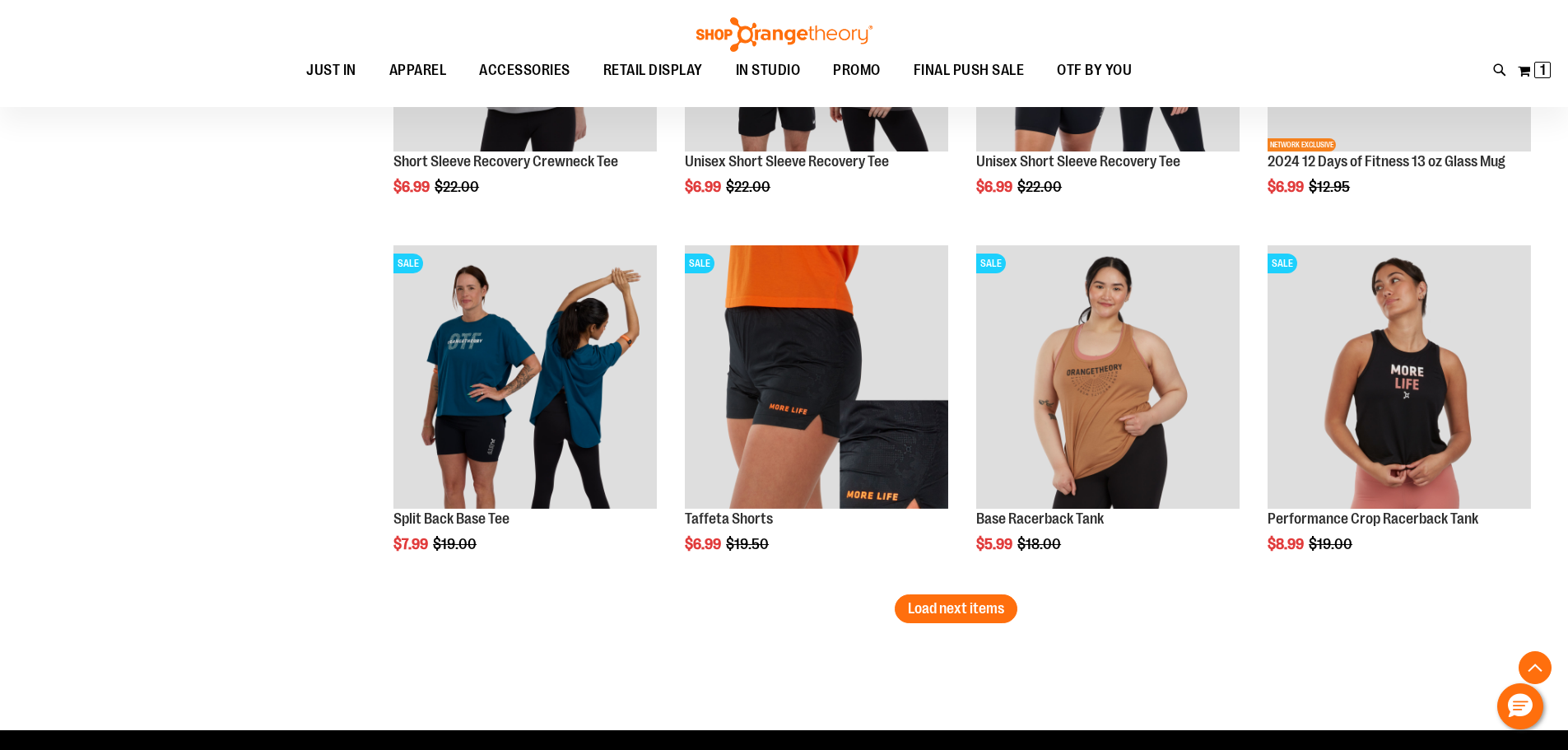
drag, startPoint x: 954, startPoint y: 607, endPoint x: 962, endPoint y: 601, distance: 10.0
click at [959, 602] on span "Load next items" at bounding box center [956, 608] width 97 height 16
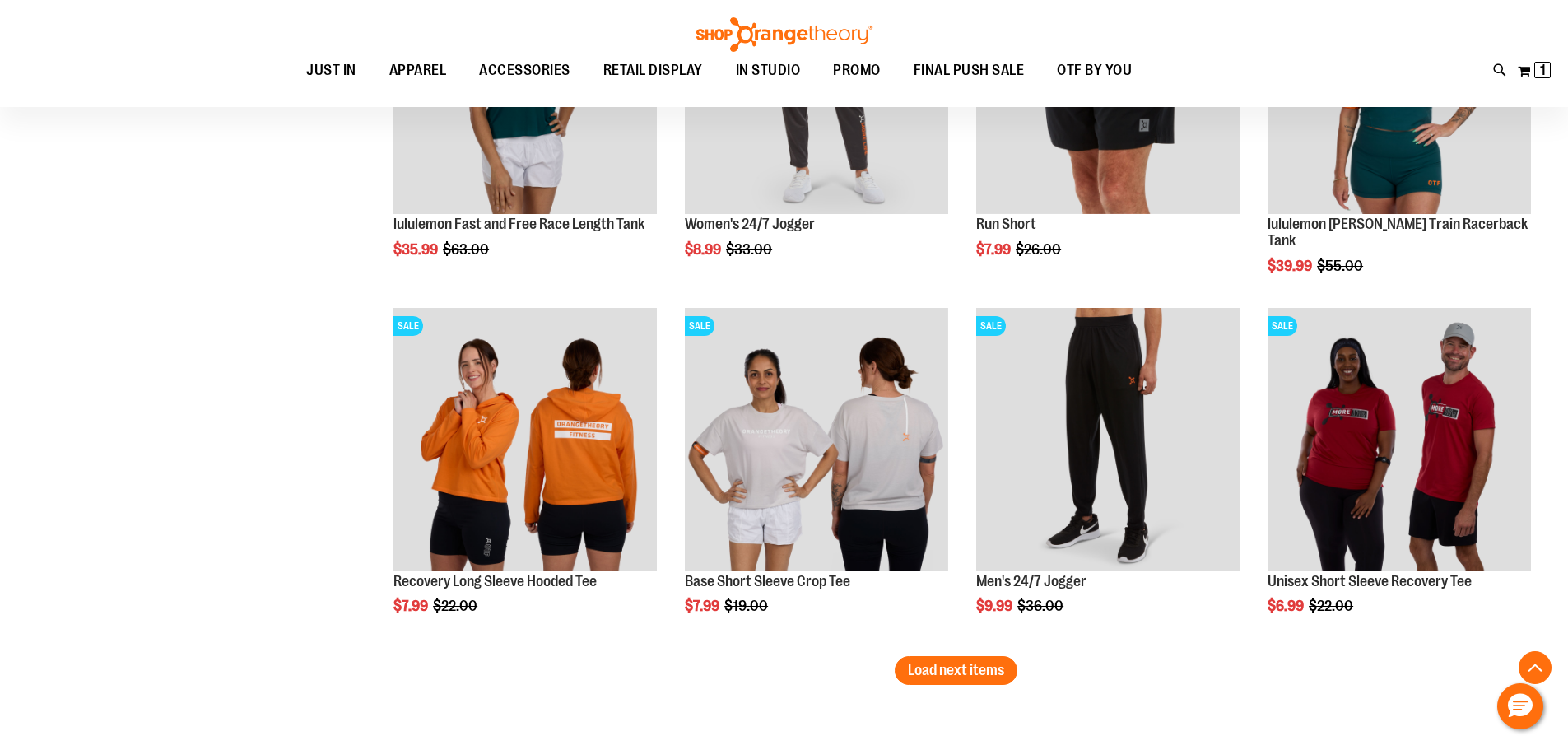
scroll to position [11551, 0]
